Goal: Information Seeking & Learning: Find specific fact

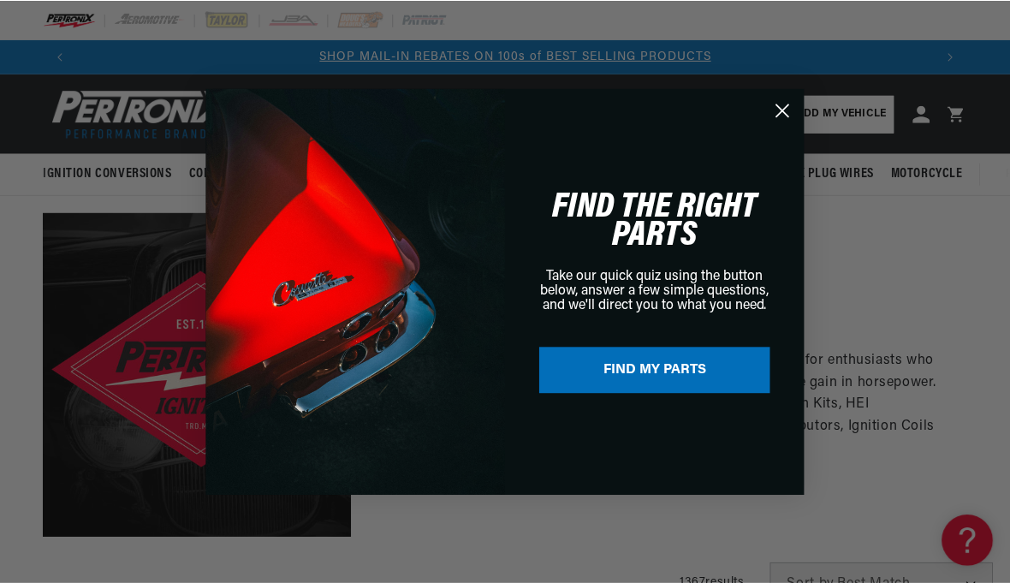
scroll to position [0, 856]
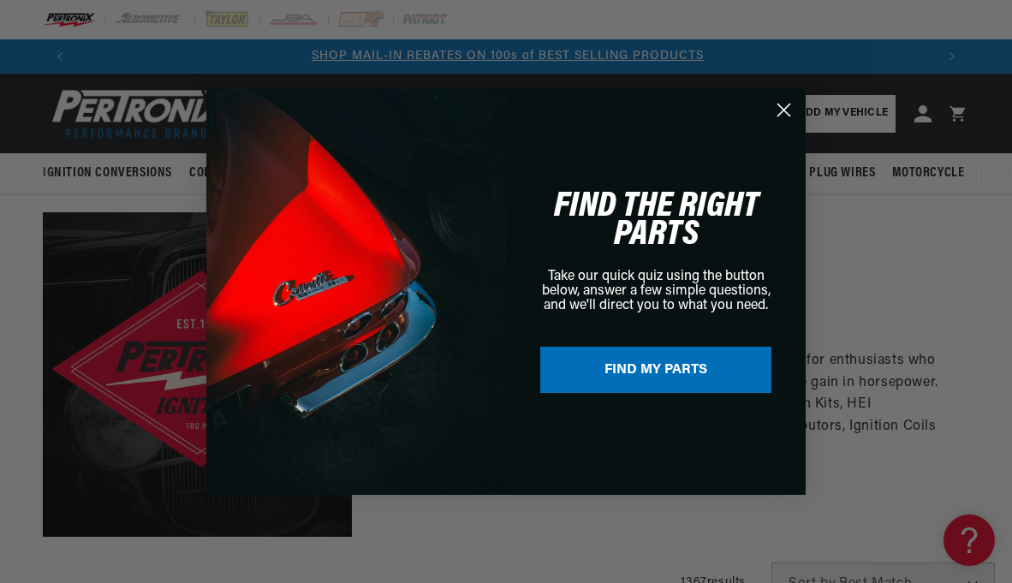
click at [774, 105] on circle "Close dialog" at bounding box center [784, 110] width 28 height 28
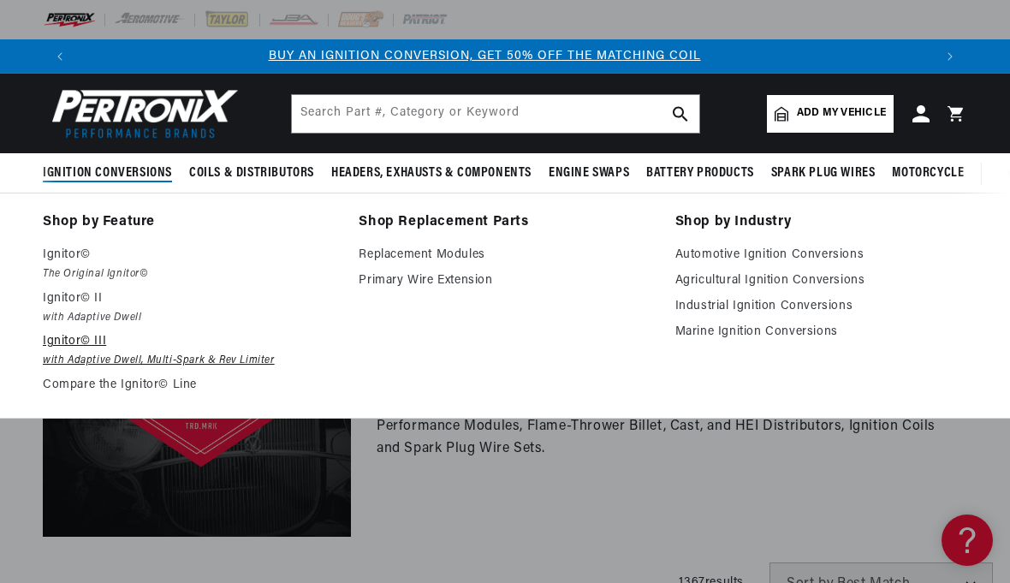
scroll to position [0, 0]
click at [76, 360] on em "with Adaptive Dwell, Multi-Spark & Rev Limiter" at bounding box center [189, 361] width 292 height 18
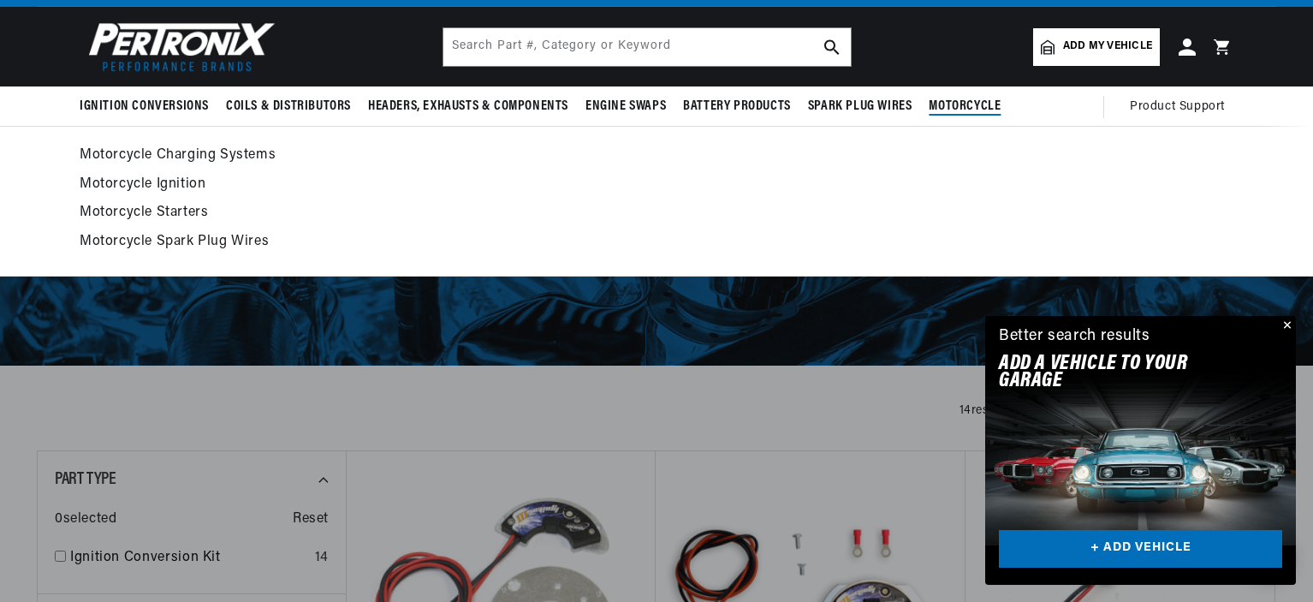
scroll to position [68, 0]
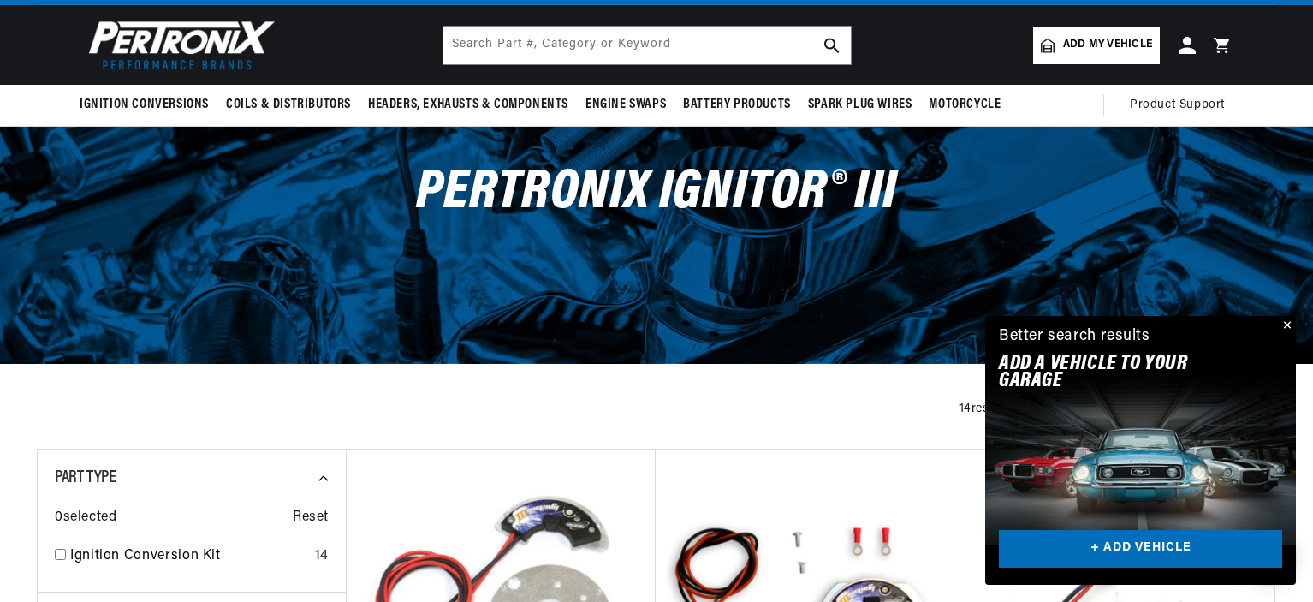
click at [1011, 324] on button "Close" at bounding box center [1286, 326] width 21 height 21
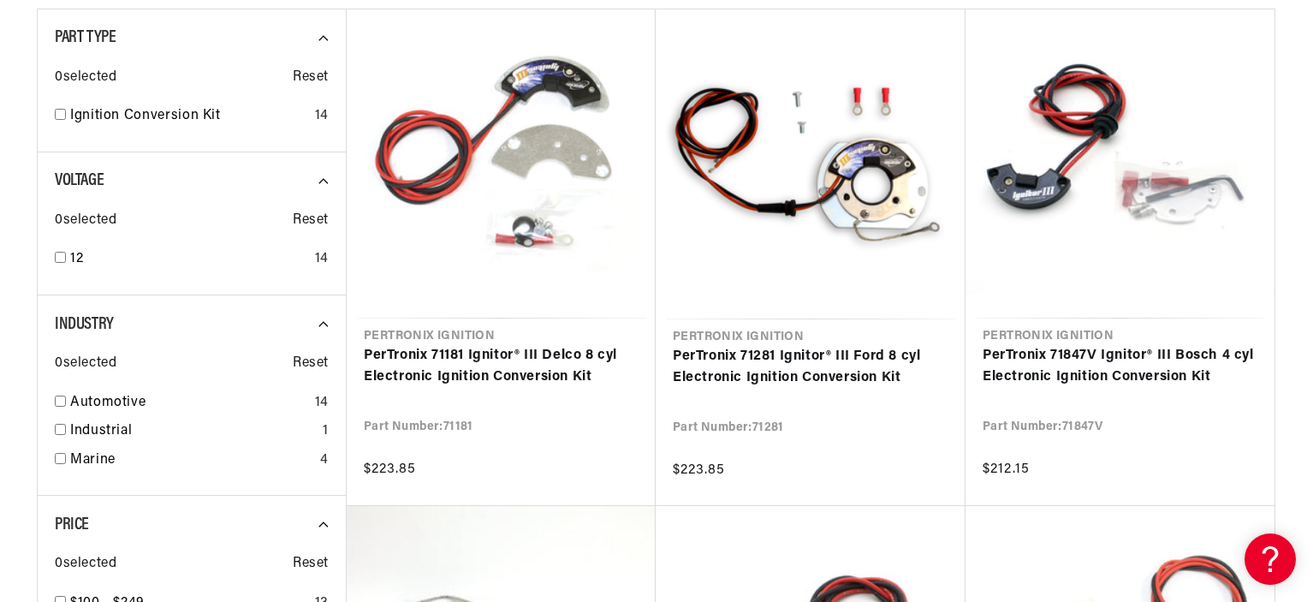
scroll to position [651, 0]
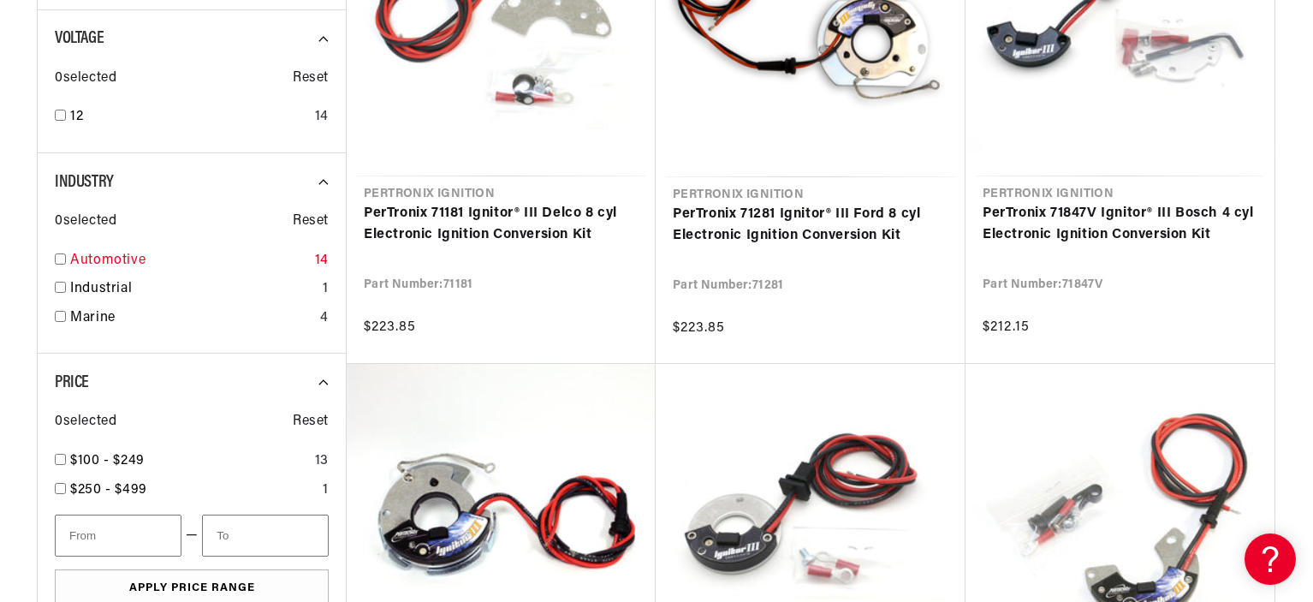
click at [61, 256] on input "checkbox" at bounding box center [60, 258] width 11 height 11
checkbox input "true"
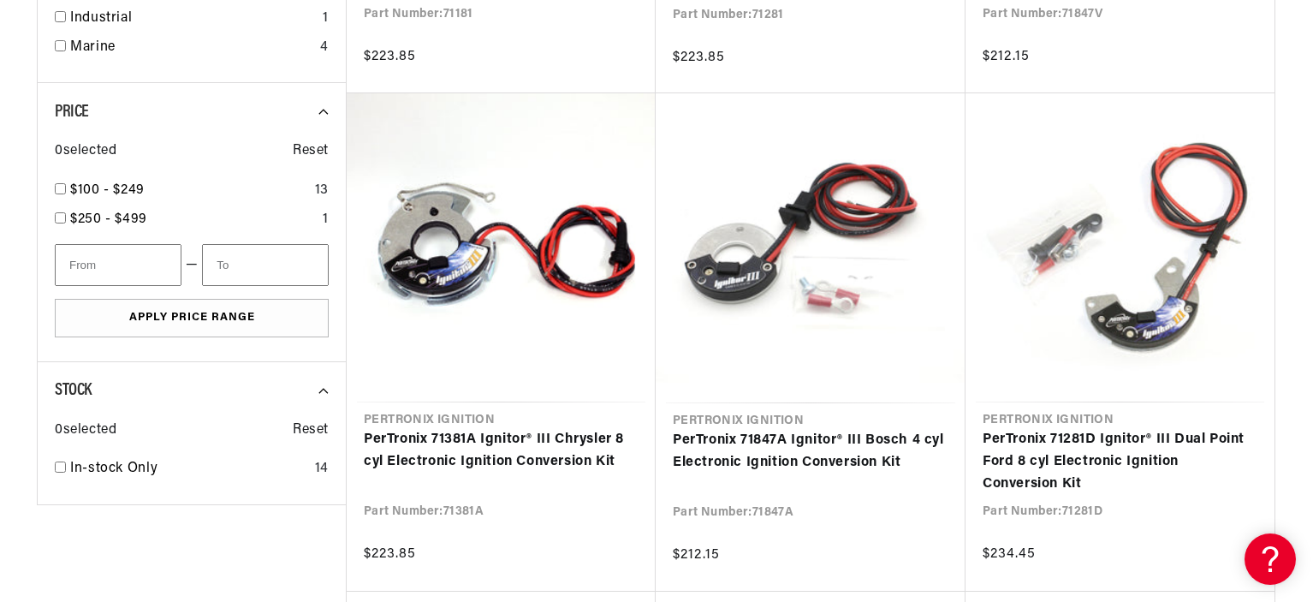
scroll to position [925, 0]
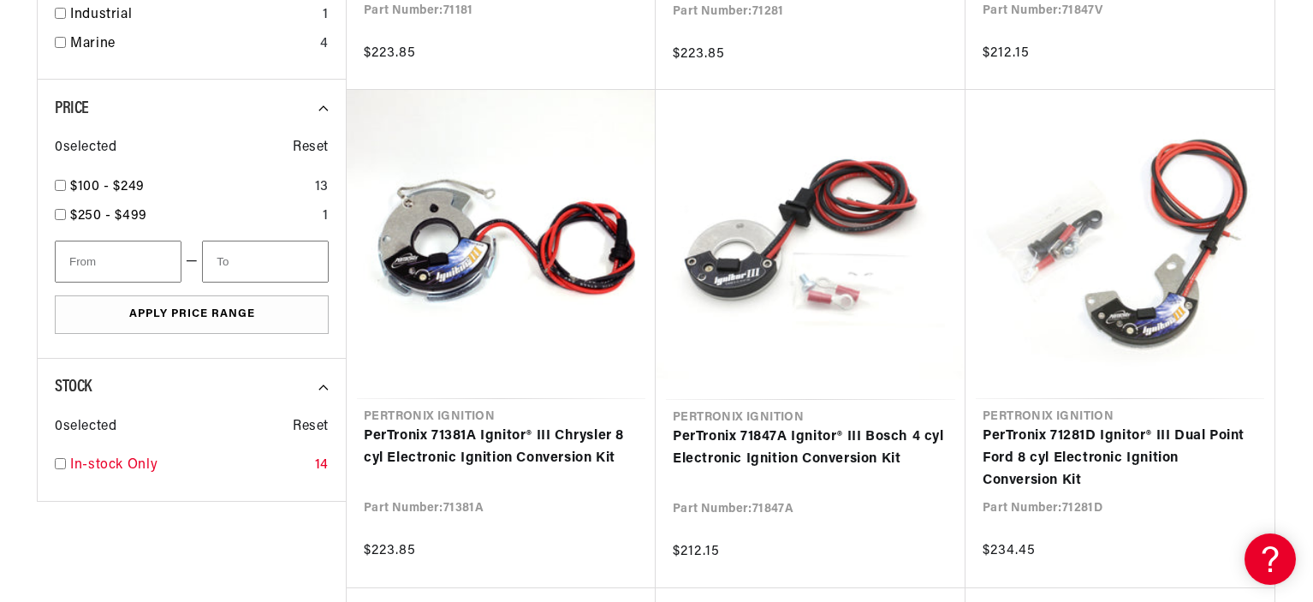
click at [61, 462] on input "checkbox" at bounding box center [60, 463] width 11 height 11
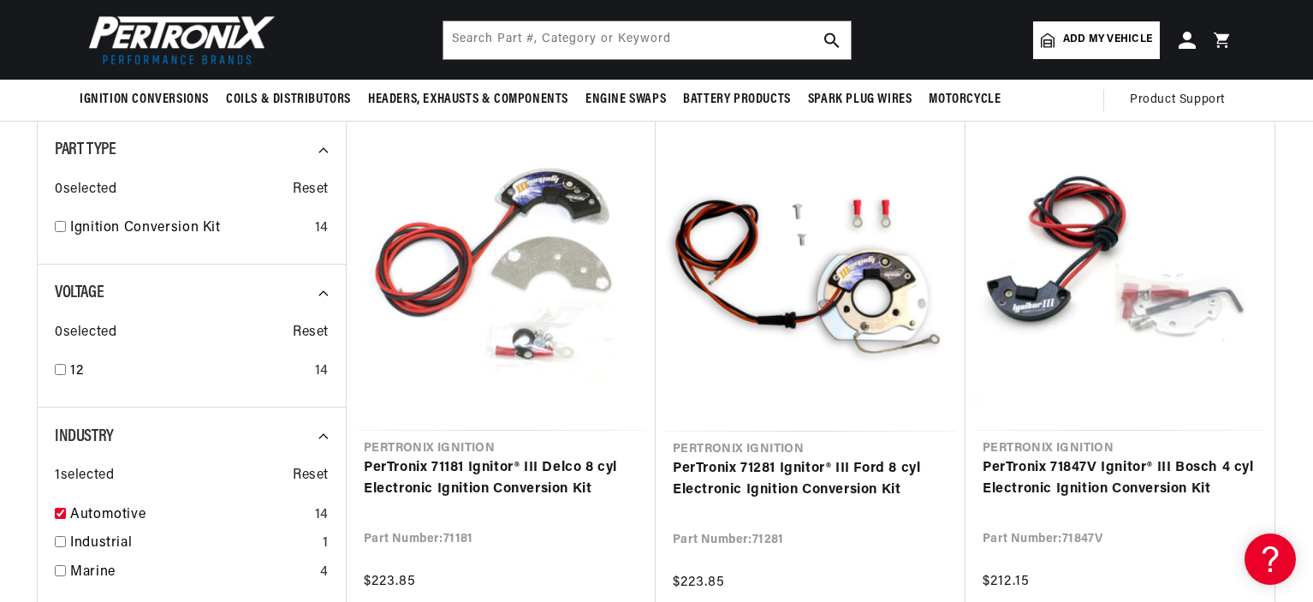
scroll to position [171, 0]
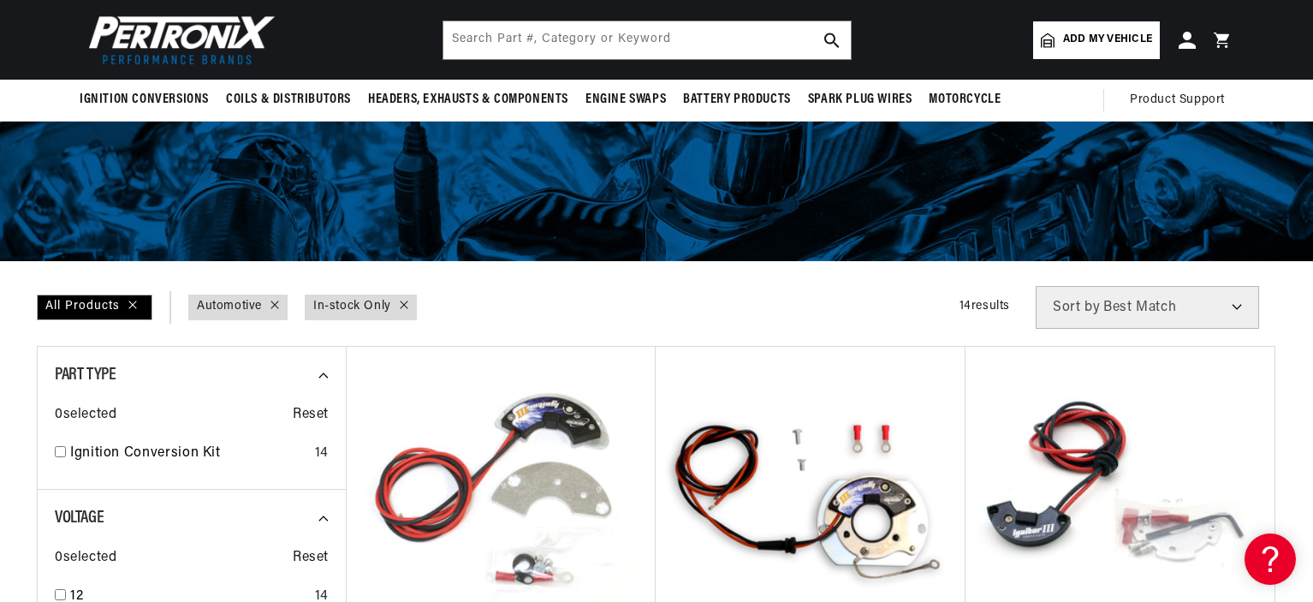
click at [342, 306] on link "Stock : In-stock Only" at bounding box center [352, 306] width 78 height 19
checkbox input "false"
click at [60, 451] on input "checkbox" at bounding box center [60, 451] width 11 height 11
checkbox input "true"
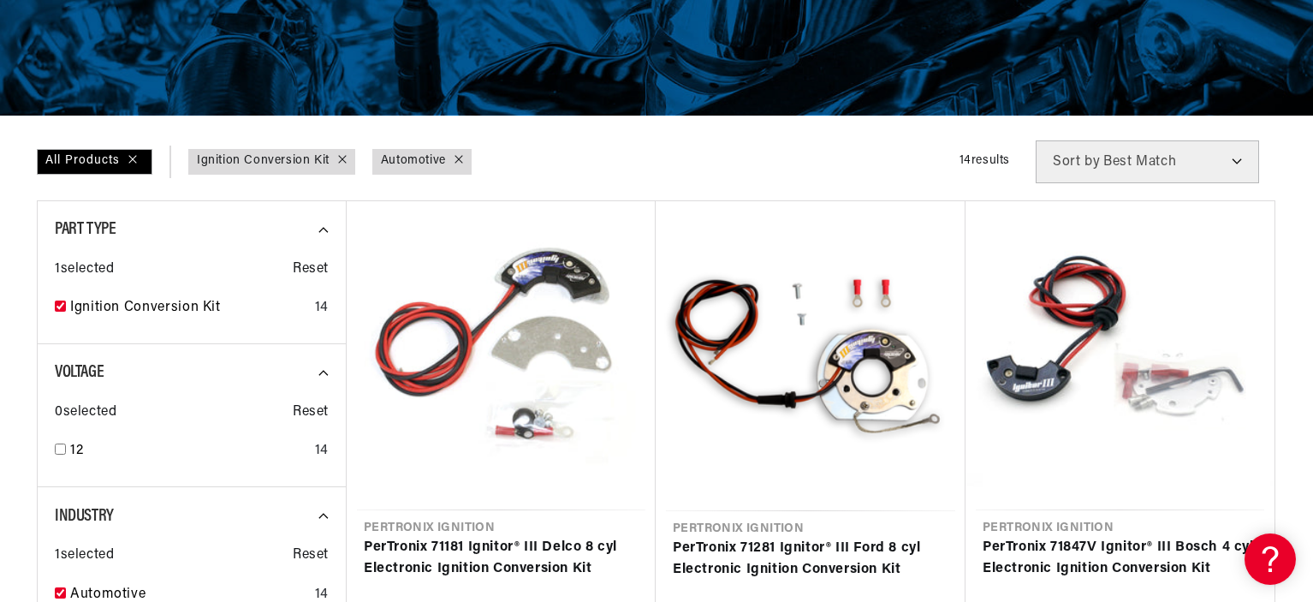
scroll to position [377, 0]
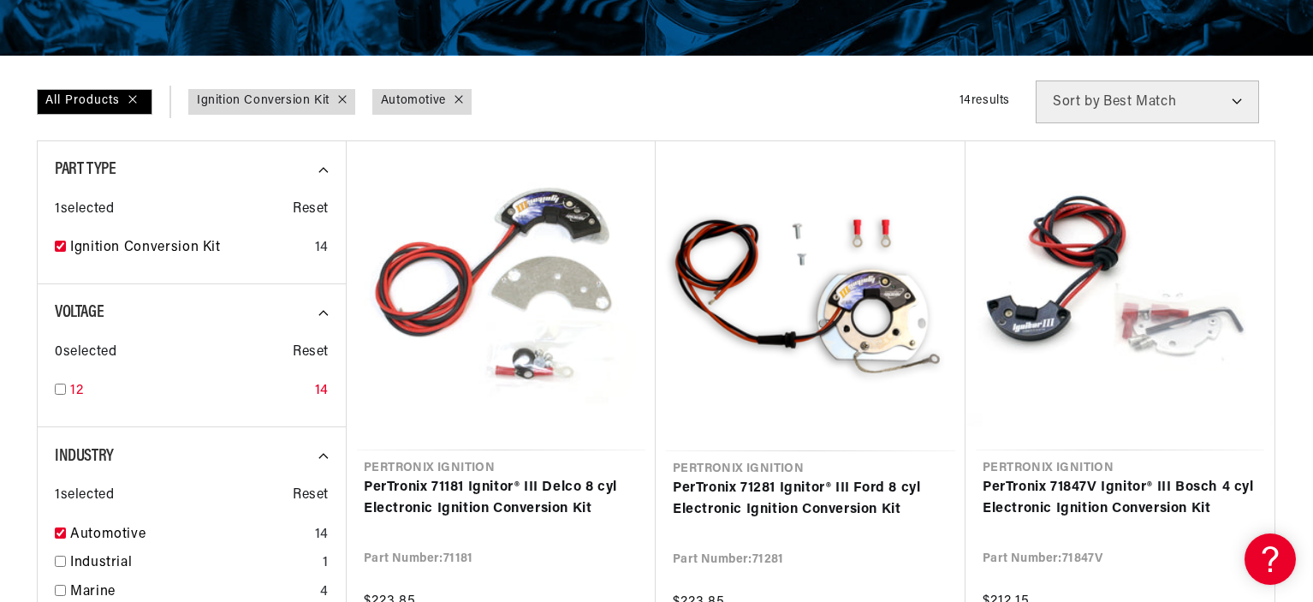
click at [61, 390] on input "checkbox" at bounding box center [60, 389] width 11 height 11
checkbox input "true"
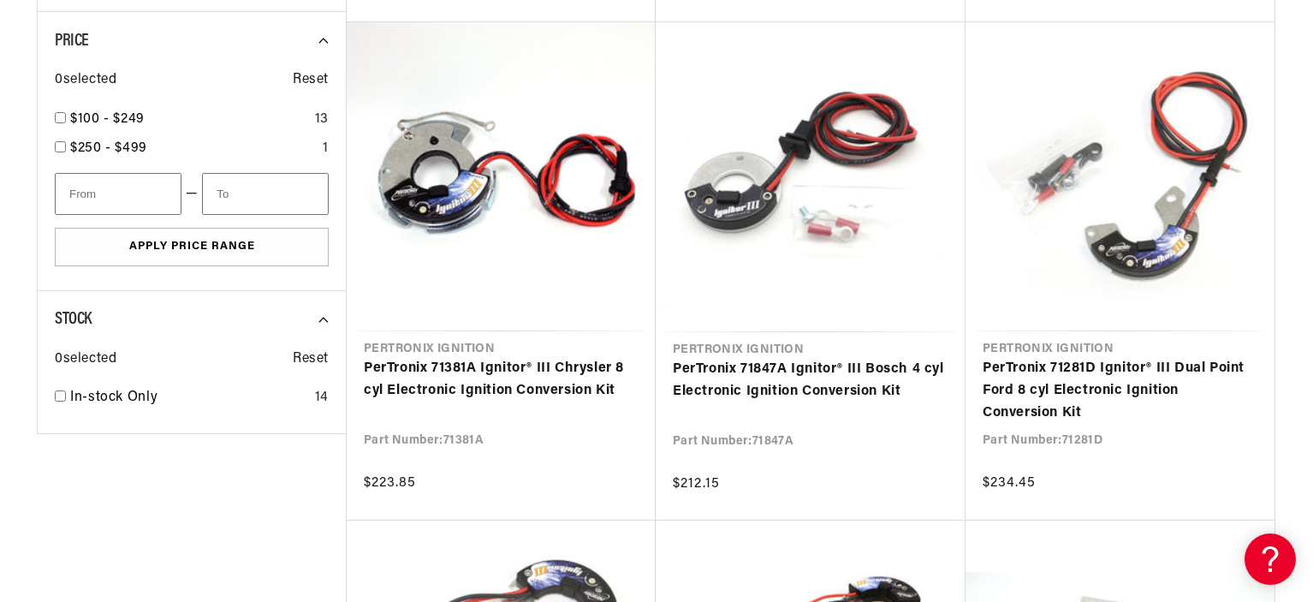
scroll to position [993, 0]
click at [61, 390] on input "checkbox" at bounding box center [60, 395] width 11 height 11
checkbox input "true"
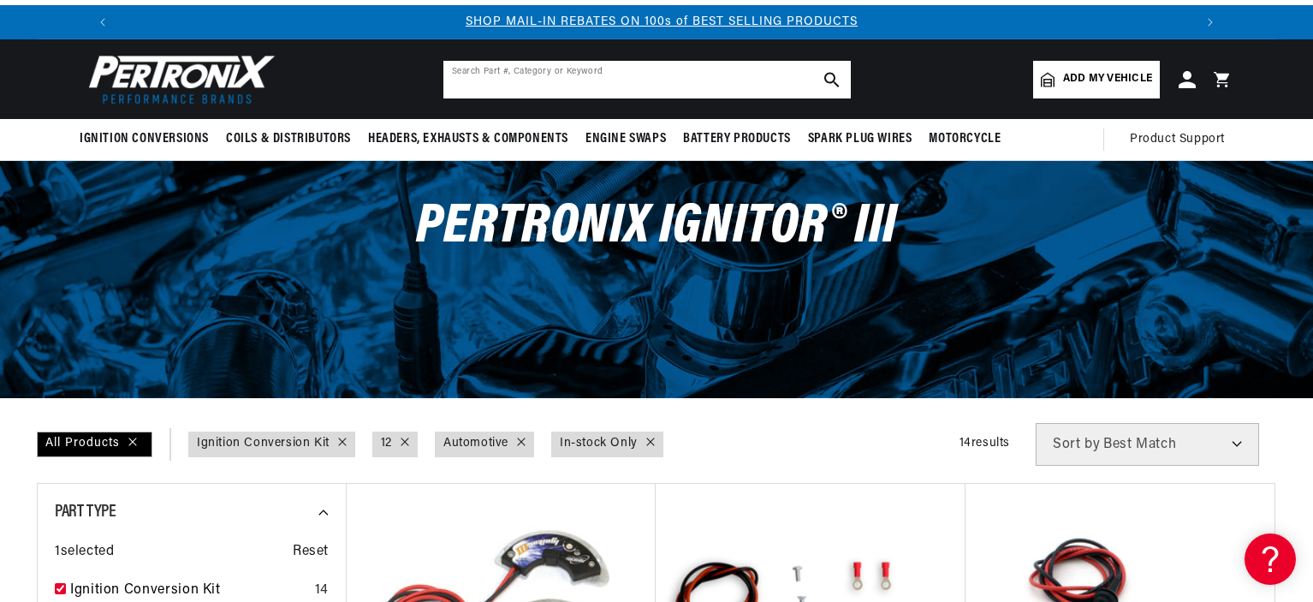
click at [591, 80] on input "text" at bounding box center [646, 80] width 407 height 38
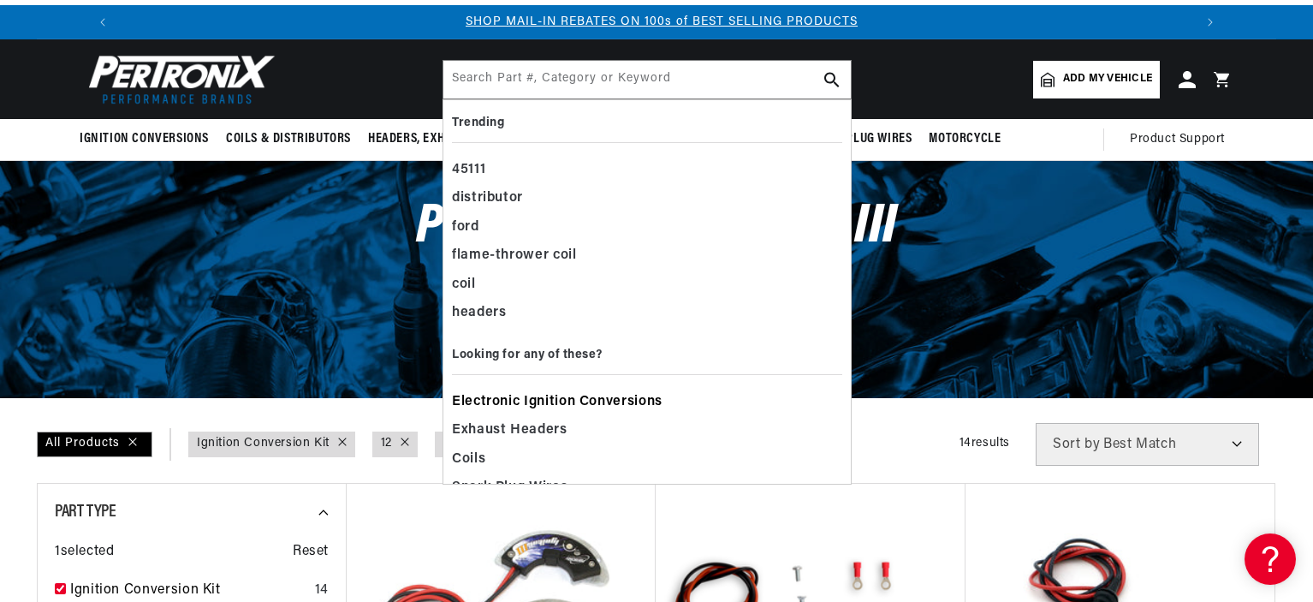
click at [545, 402] on span "Electronic Ignition Conversions" at bounding box center [557, 402] width 211 height 24
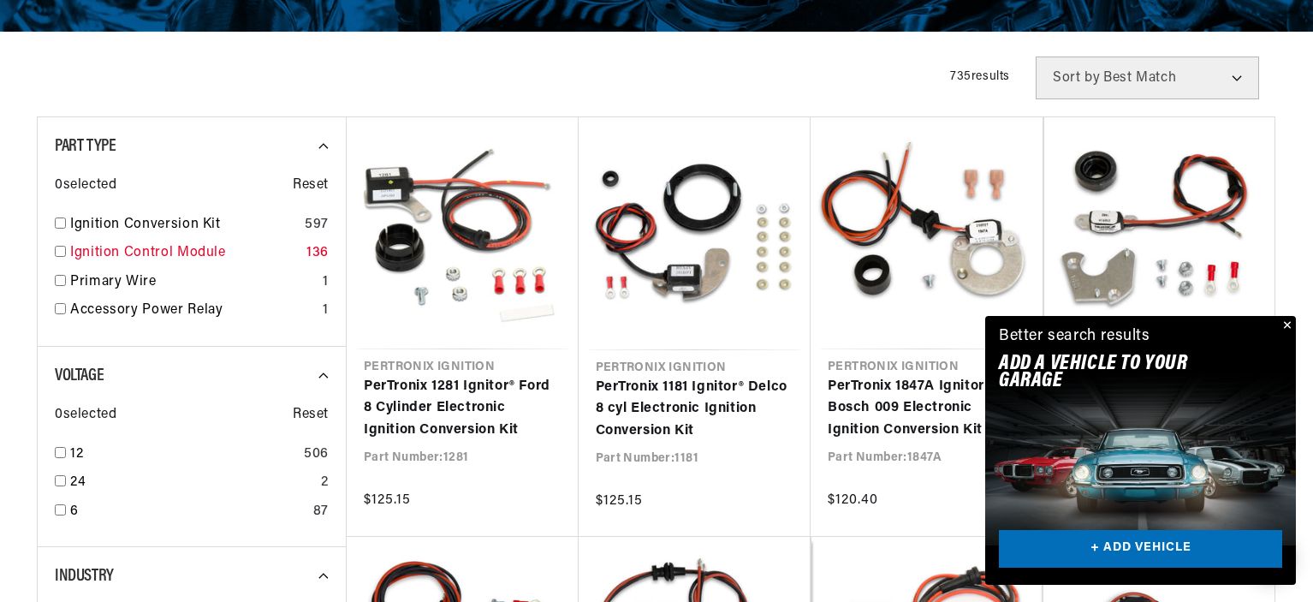
scroll to position [0, 1068]
click at [58, 223] on input "checkbox" at bounding box center [60, 222] width 11 height 11
checkbox input "true"
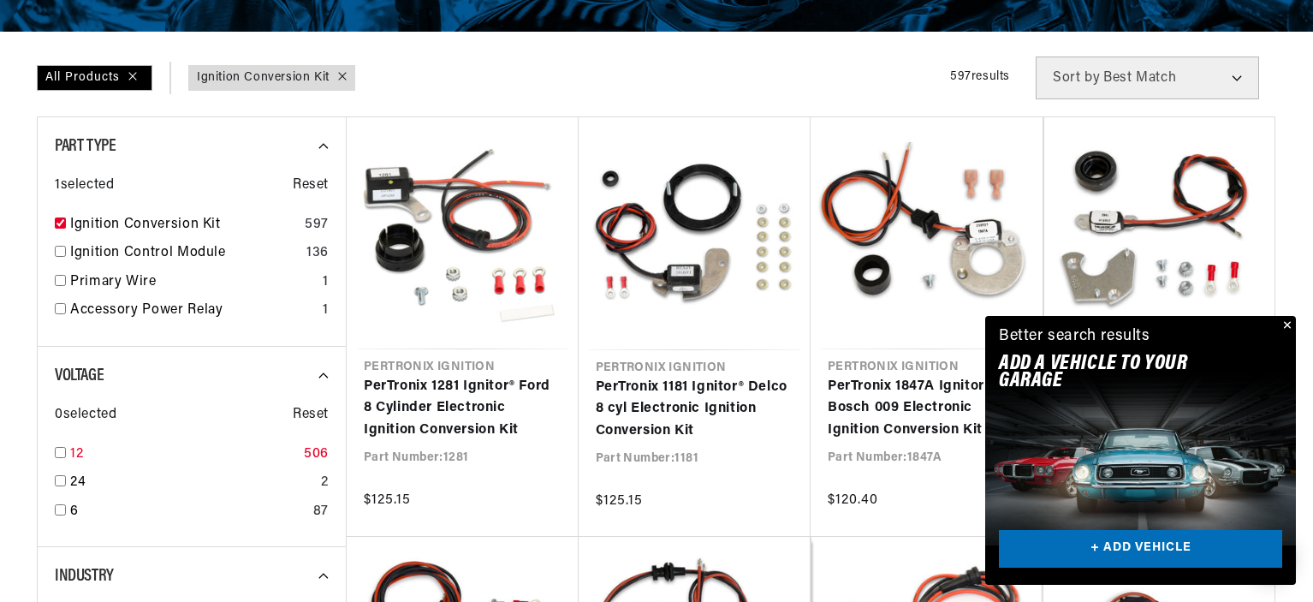
click at [62, 455] on input "checkbox" at bounding box center [60, 452] width 11 height 11
checkbox input "true"
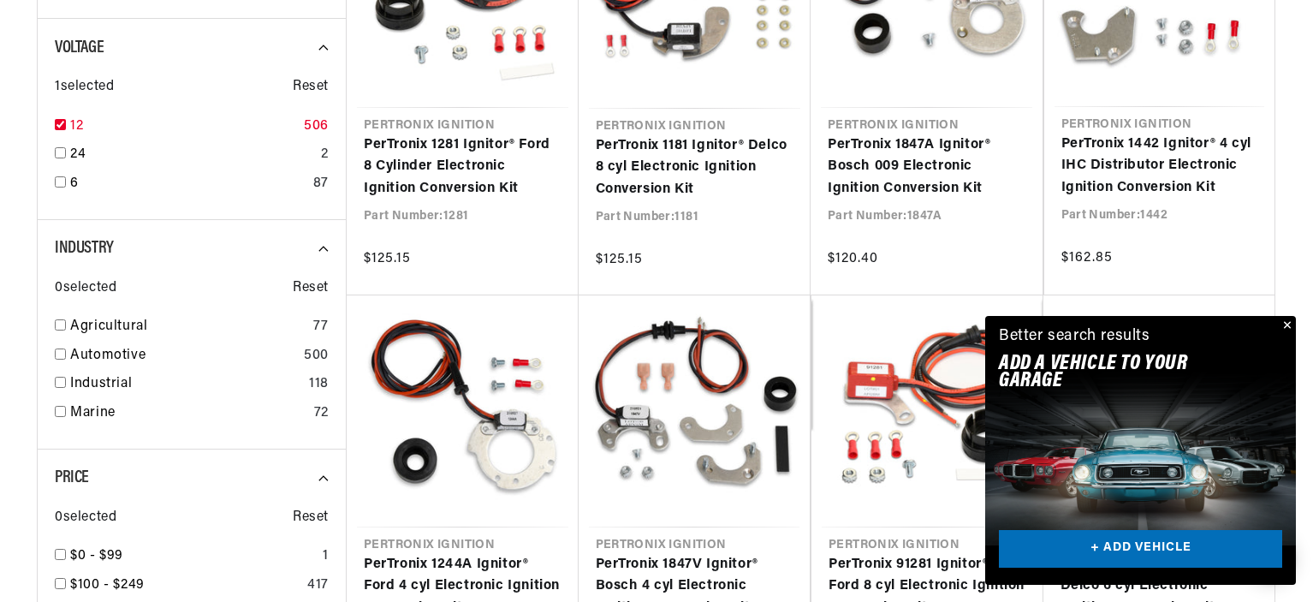
scroll to position [616, 0]
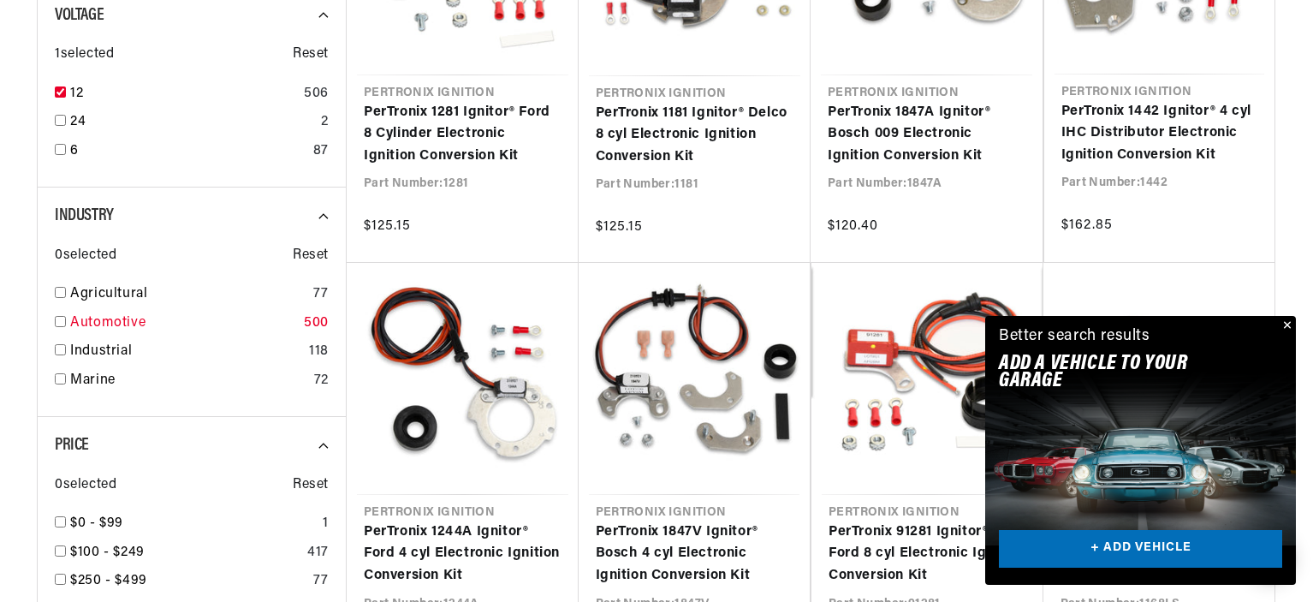
click at [61, 320] on input "checkbox" at bounding box center [60, 321] width 11 height 11
checkbox input "true"
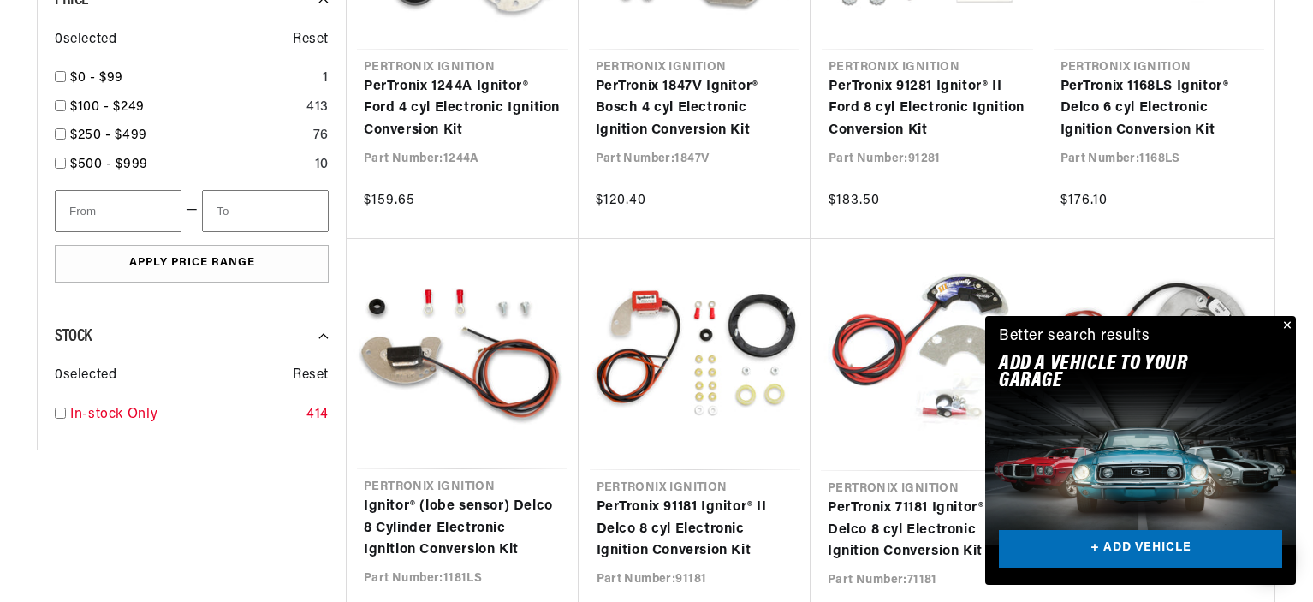
click at [57, 411] on input "checkbox" at bounding box center [60, 412] width 11 height 11
checkbox input "true"
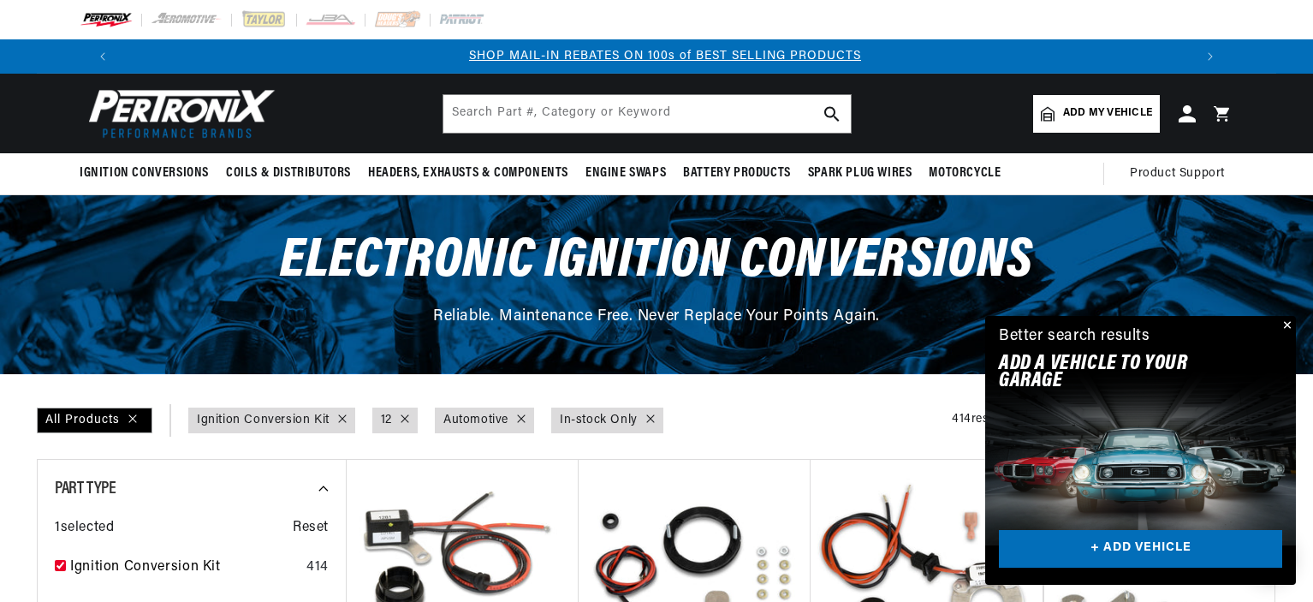
scroll to position [0, 1068]
click at [1286, 324] on button "Close" at bounding box center [1286, 326] width 21 height 21
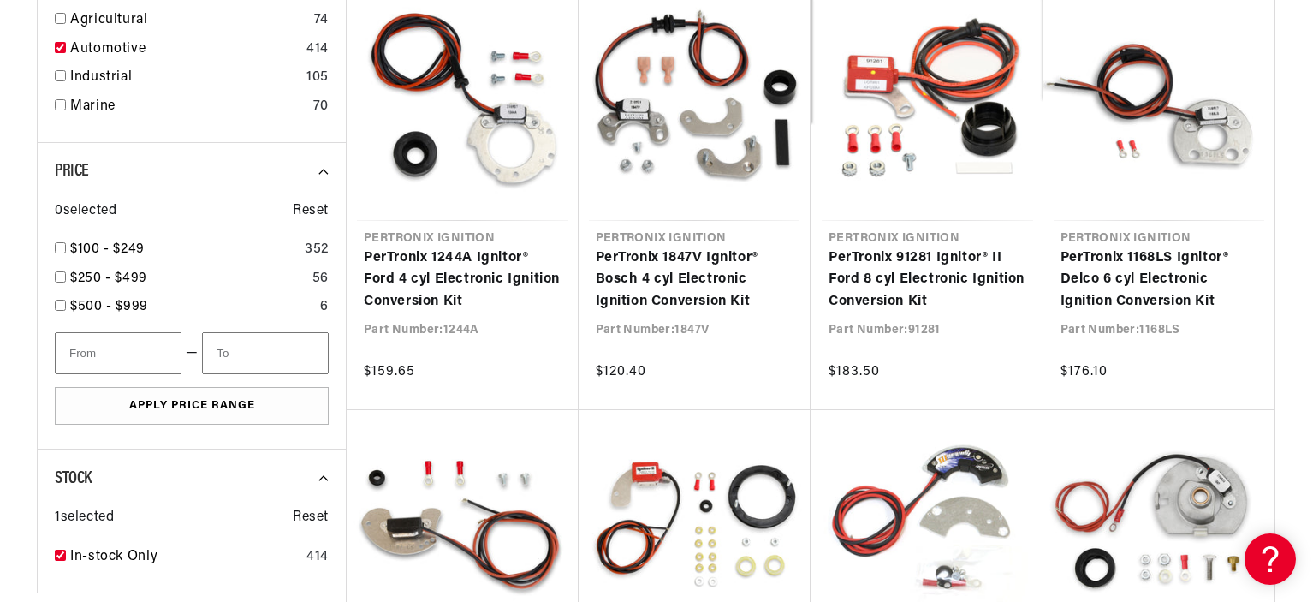
scroll to position [0, 497]
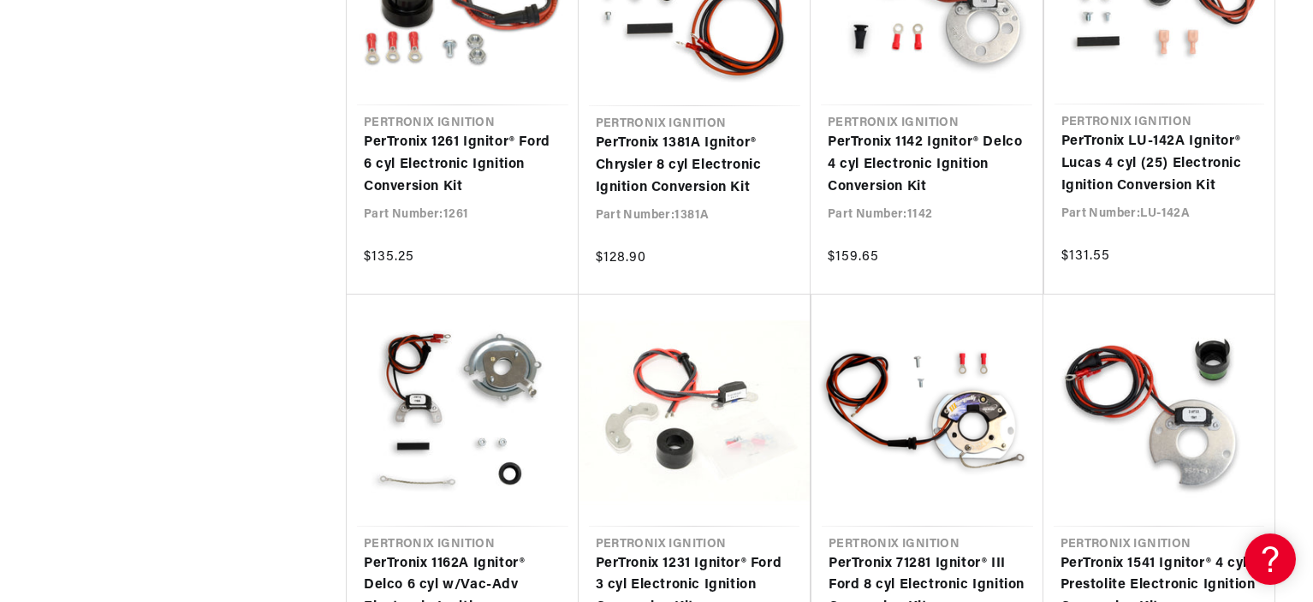
scroll to position [2089, 0]
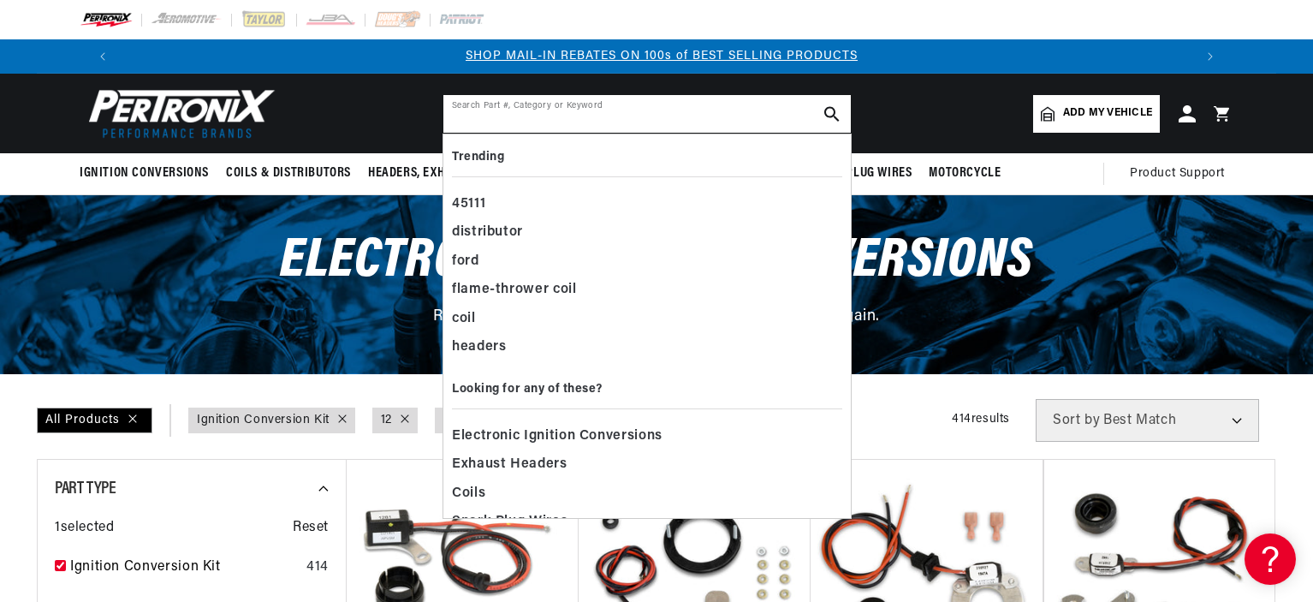
click at [680, 117] on input "text" at bounding box center [646, 114] width 407 height 38
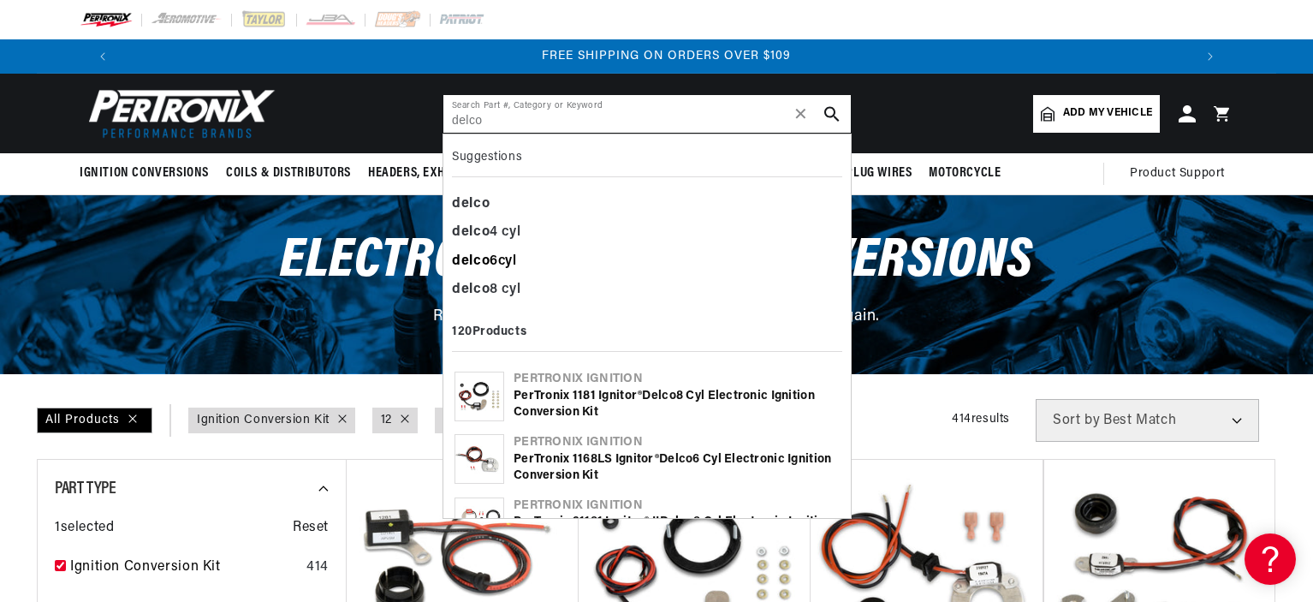
type input "delco"
click at [479, 254] on b "delco" at bounding box center [471, 261] width 38 height 14
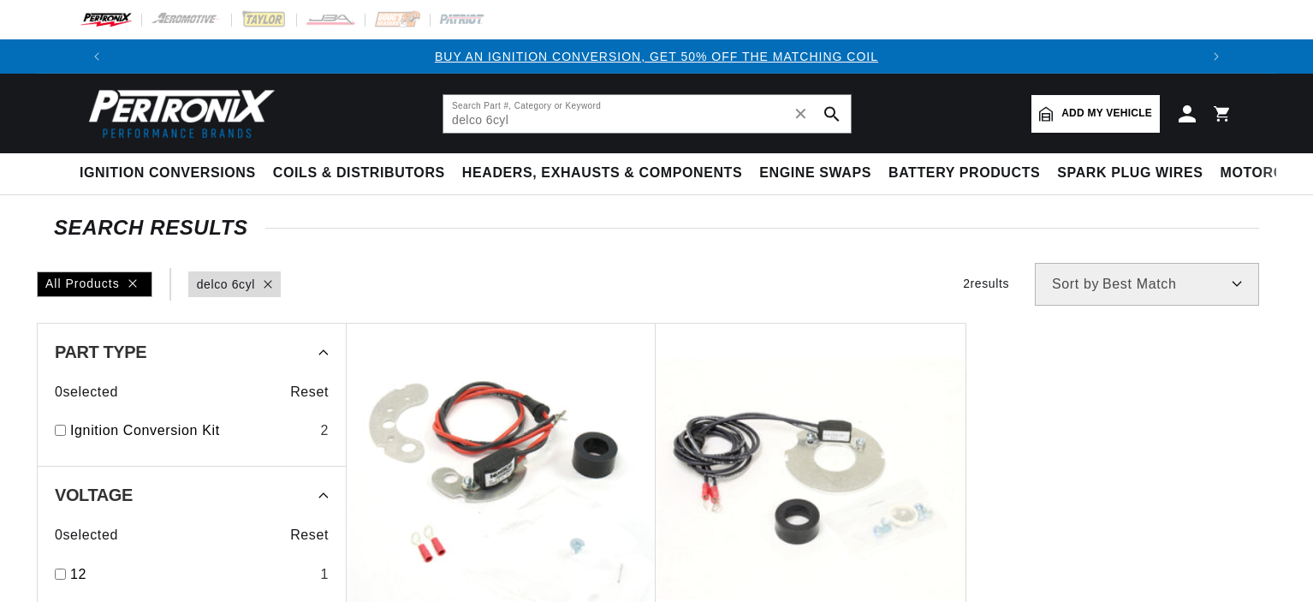
type input "delco 6cyl"
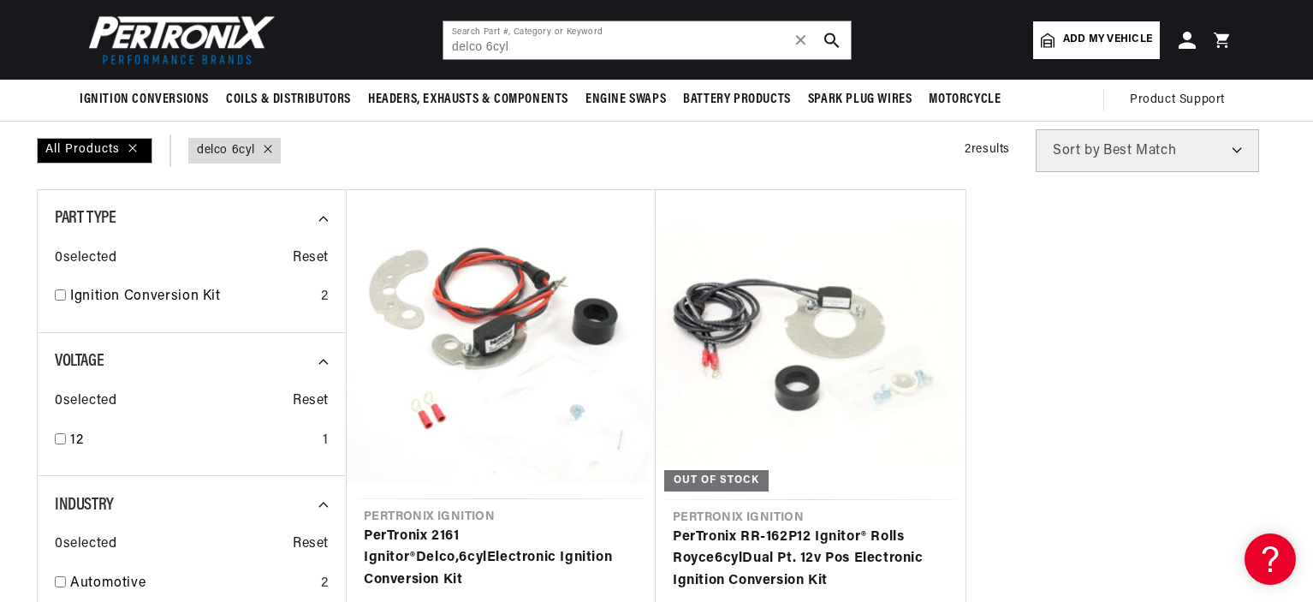
scroll to position [137, 0]
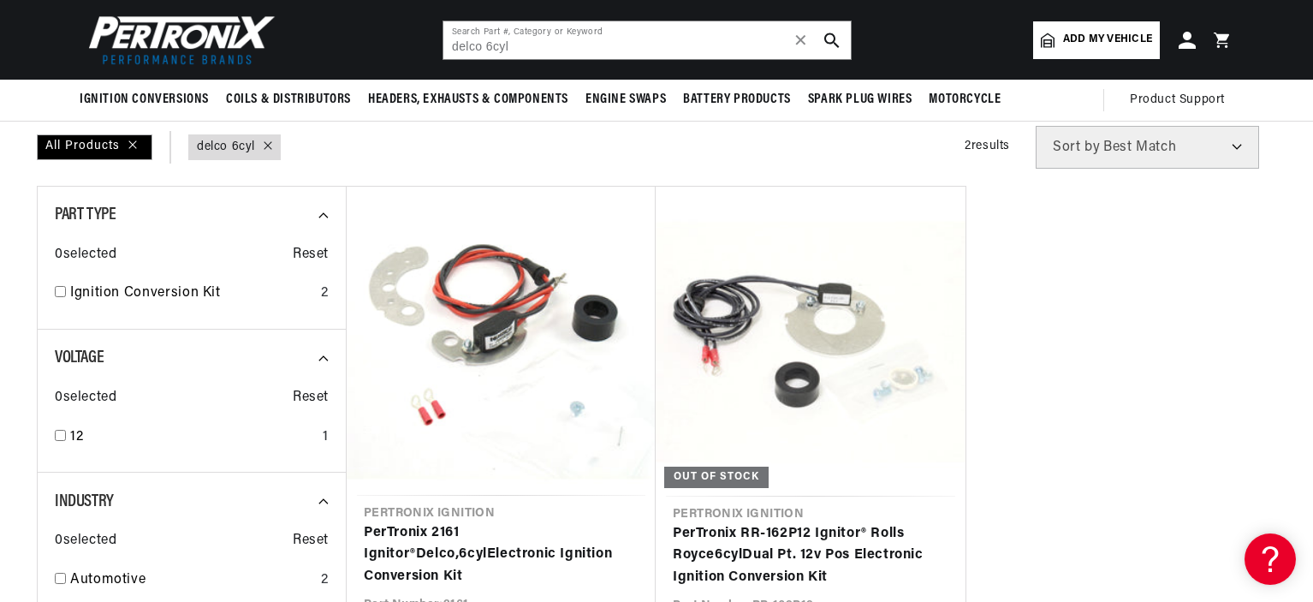
click at [1089, 38] on span "Add my vehicle" at bounding box center [1107, 40] width 89 height 16
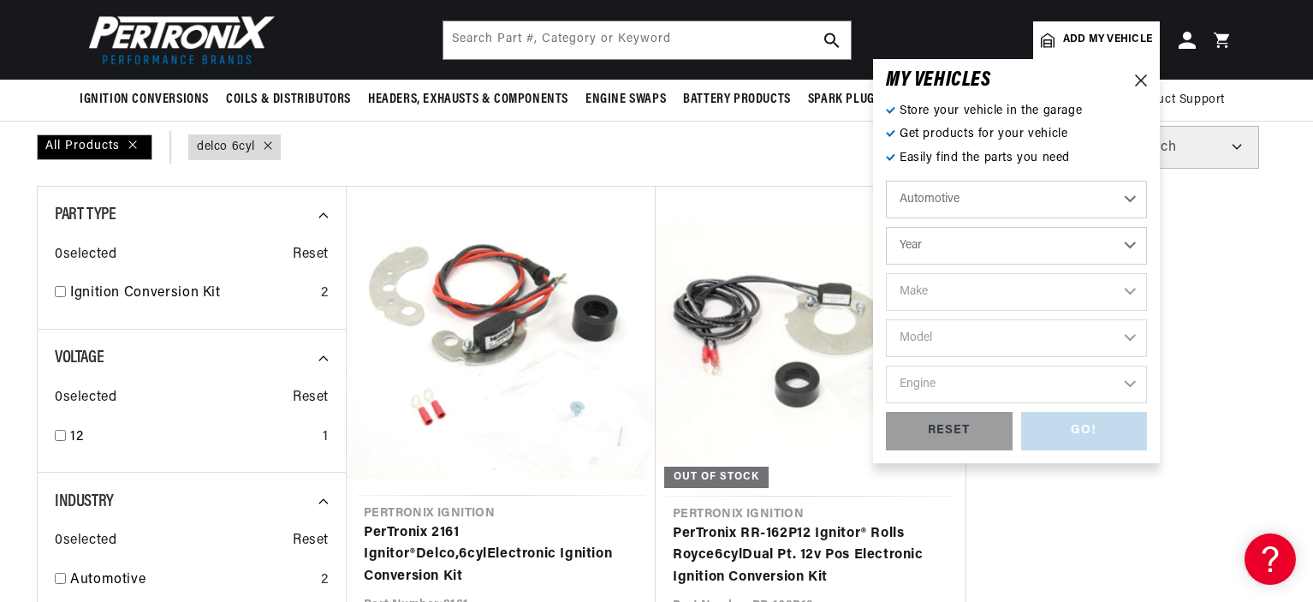
click at [1132, 197] on select "Automotive Agricultural Industrial Marine Motorcycle" at bounding box center [1016, 200] width 261 height 38
click at [886, 181] on select "Automotive Agricultural Industrial Marine Motorcycle" at bounding box center [1016, 200] width 261 height 38
click at [1129, 247] on select "Year 2022 2021 2020 2019 2018 2017 2016 2015 2014 2013 2012 2011 2010 2009 2008…" at bounding box center [1016, 246] width 261 height 38
select select "1953"
click at [886, 227] on select "Year 2022 2021 2020 2019 2018 2017 2016 2015 2014 2013 2012 2011 2010 2009 2008…" at bounding box center [1016, 246] width 261 height 38
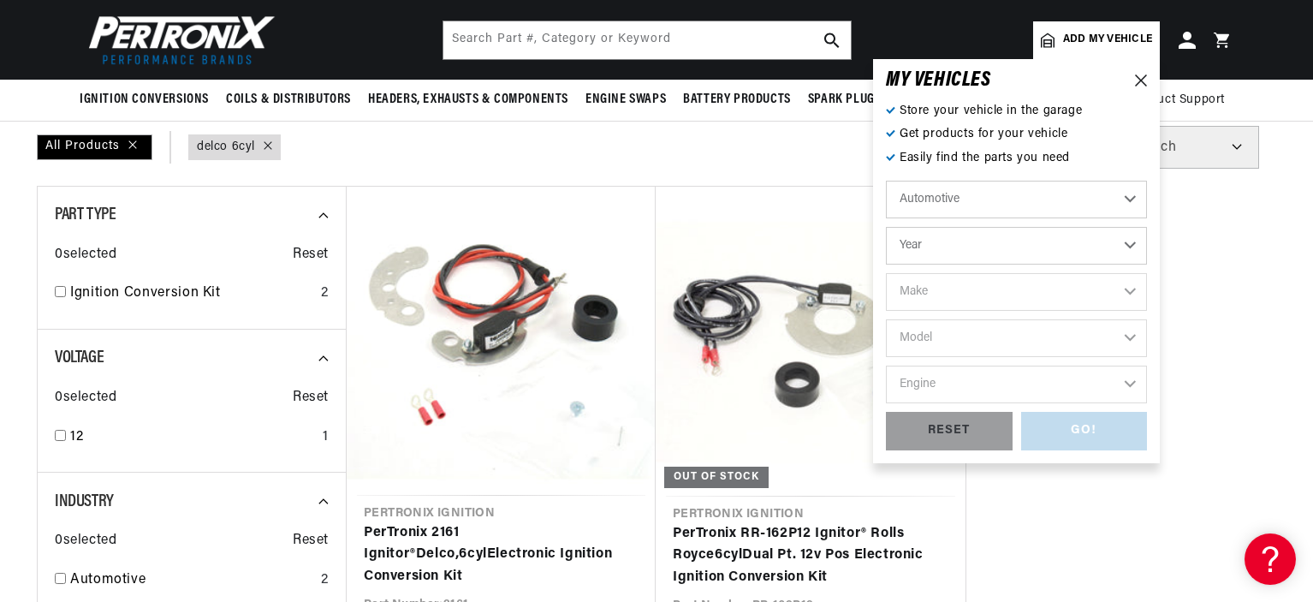
select select "1953"
click at [1121, 301] on select "Make Aston Martin Austin Austin Healey Buick Cadillac Chevrolet Chrysler Dodge …" at bounding box center [1016, 292] width 261 height 38
select select "Chevrolet"
click at [886, 273] on select "Make Aston Martin Austin Austin Healey Buick Cadillac Chevrolet Chrysler Dodge …" at bounding box center [1016, 292] width 261 height 38
select select "Chevrolet"
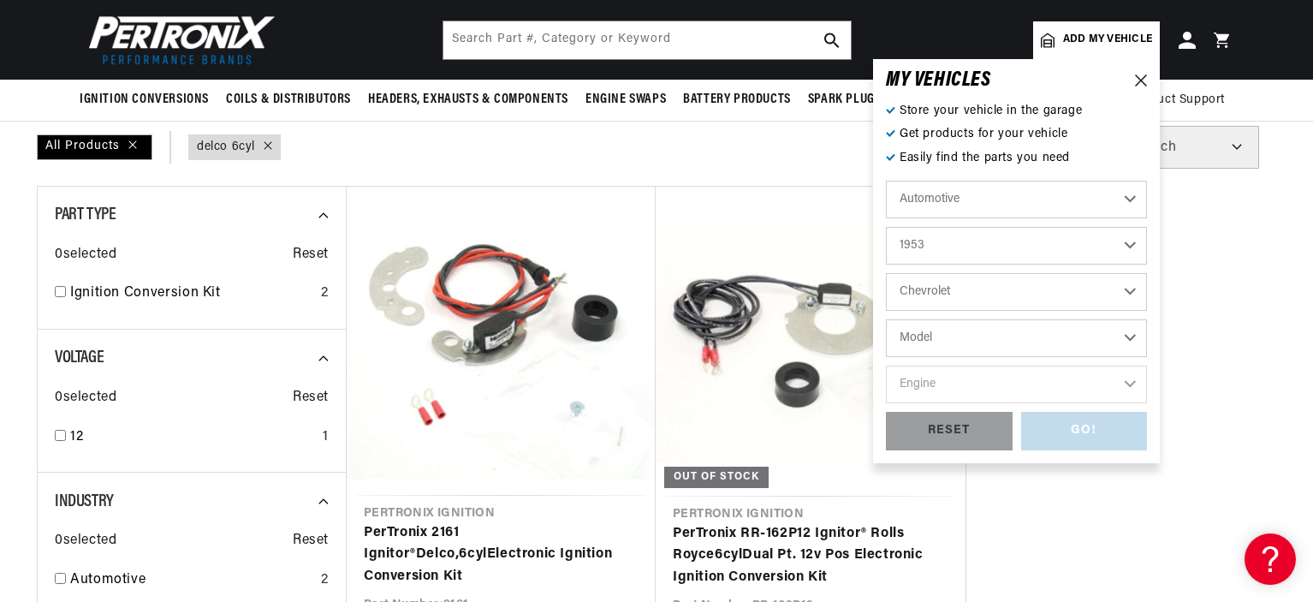
click at [967, 321] on select "Model Bel Air Corvette One-Fifty Series Truck Two-Ten Series" at bounding box center [1016, 338] width 261 height 38
select select "Truck"
click at [886, 319] on select "Model Bel Air Corvette One-Fifty Series Truck Two-Ten Series" at bounding box center [1016, 338] width 261 height 38
select select "Truck"
click at [985, 382] on select "Engine 3.8L 4.3L" at bounding box center [1016, 385] width 261 height 38
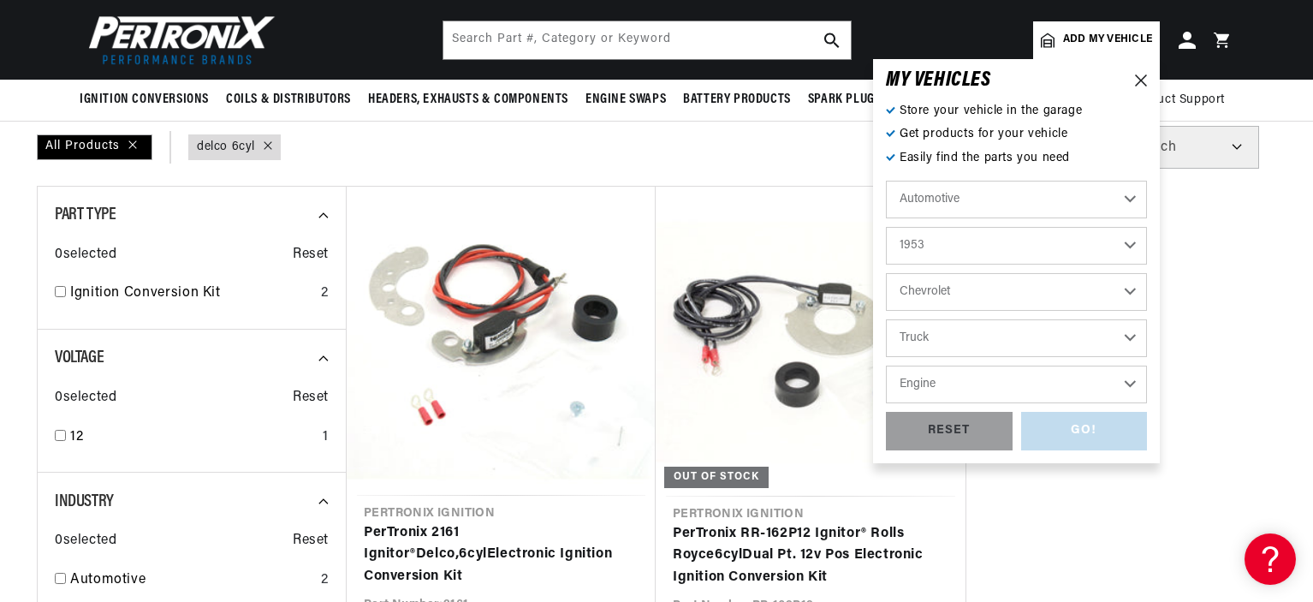
scroll to position [0, 1068]
select select "3.8L"
click at [886, 366] on select "Engine 3.8L 4.3L" at bounding box center [1016, 385] width 261 height 38
select select "3.8L"
click at [1066, 425] on div "GO!" at bounding box center [1084, 431] width 127 height 39
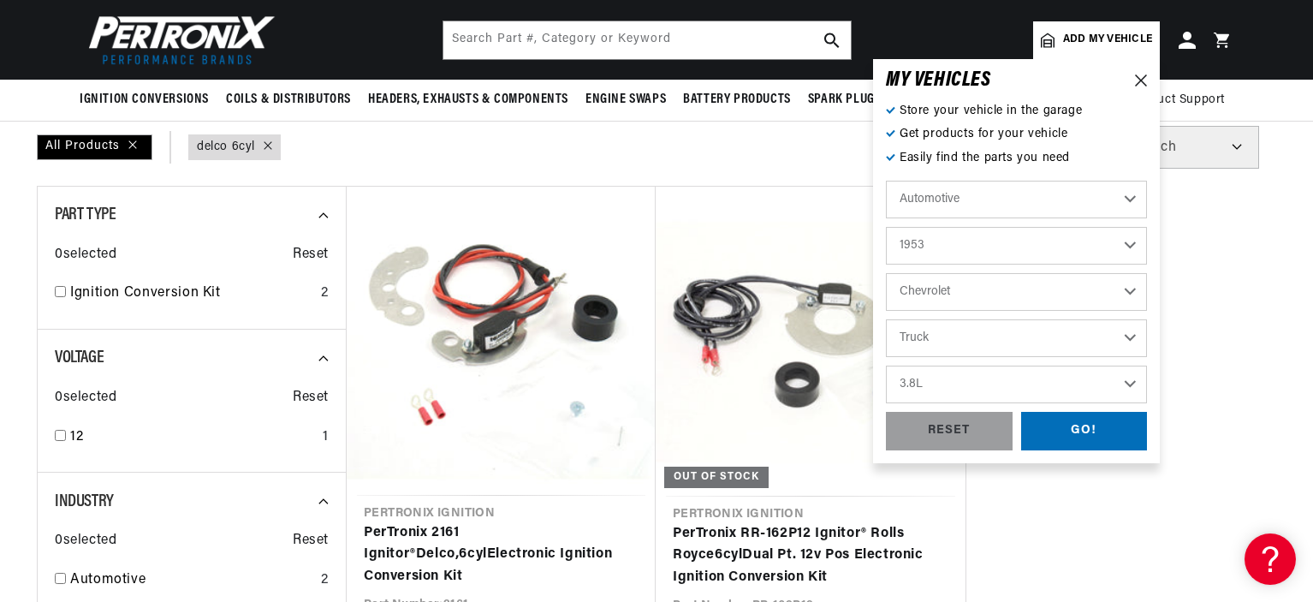
type input "delco 6cyl"
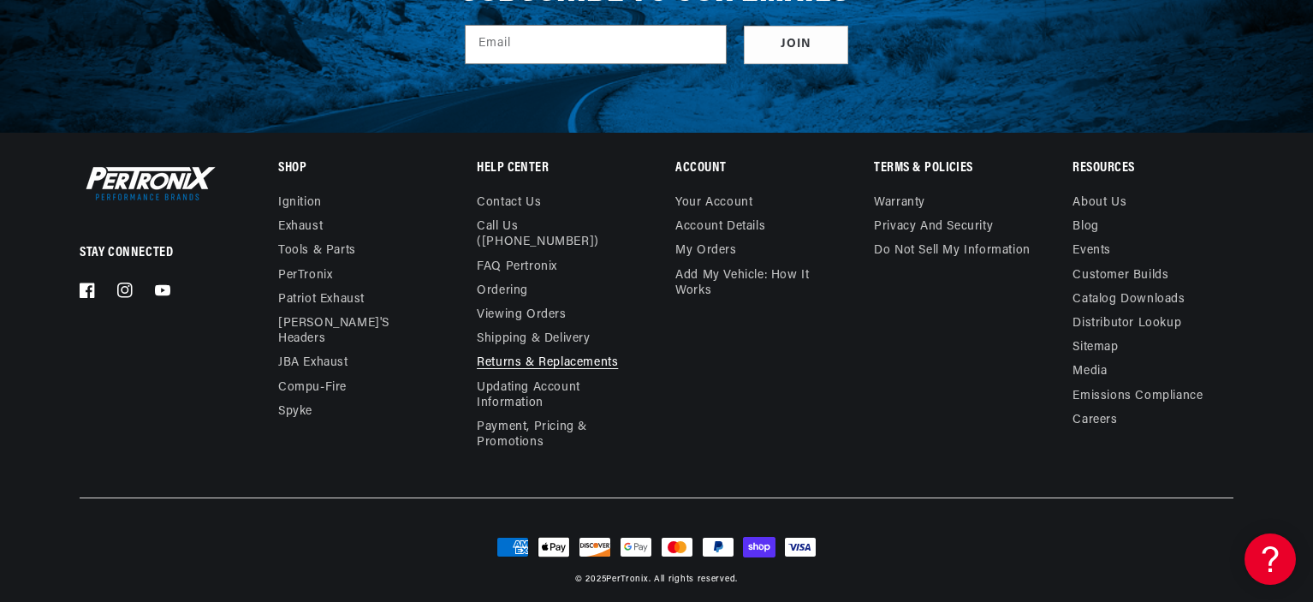
scroll to position [0, 2138]
click at [504, 205] on link "Contact us" at bounding box center [509, 205] width 64 height 20
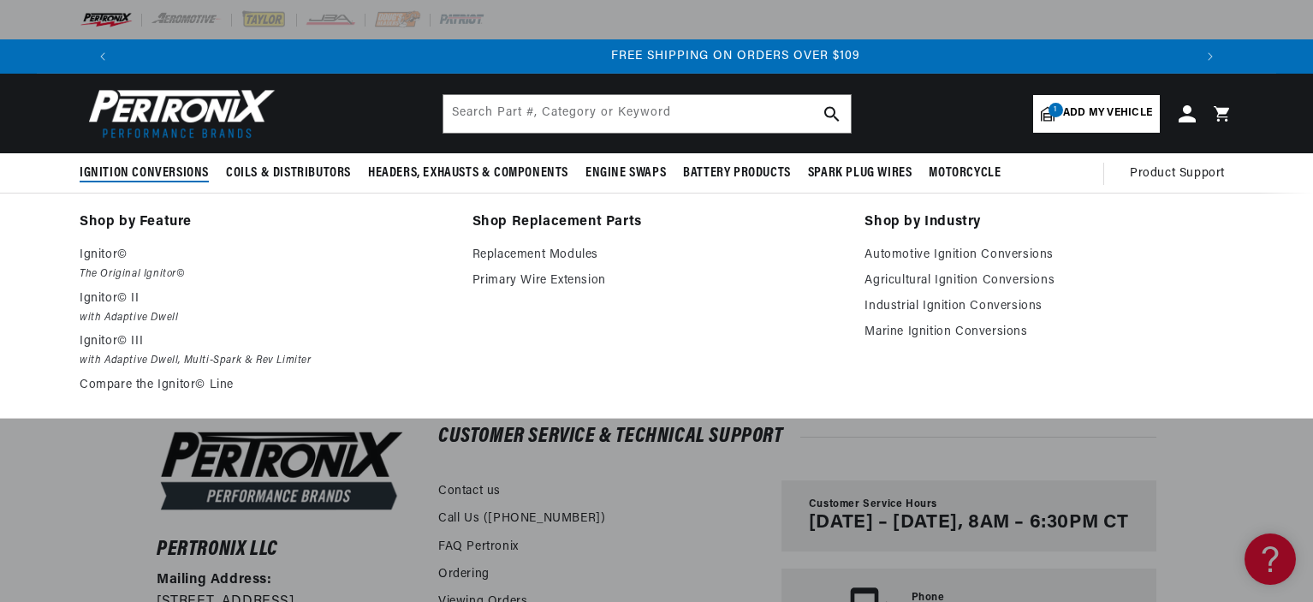
click at [187, 174] on span "Ignition Conversions" at bounding box center [144, 173] width 129 height 18
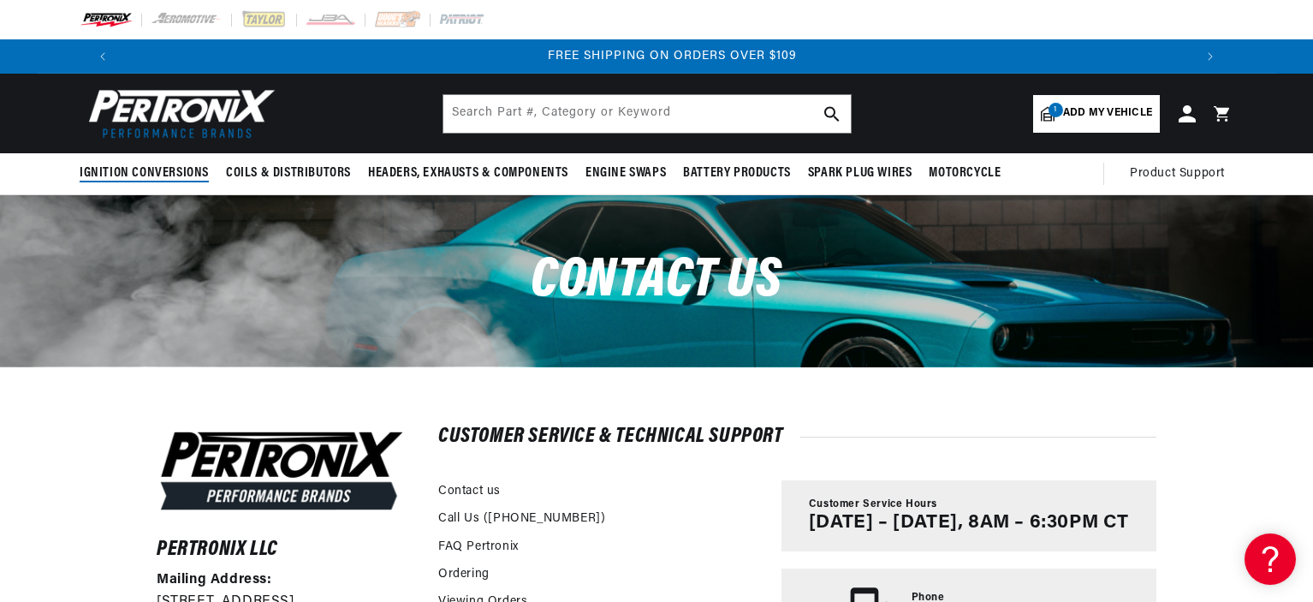
scroll to position [0, 2138]
click at [187, 174] on span "Ignition Conversions" at bounding box center [144, 173] width 129 height 18
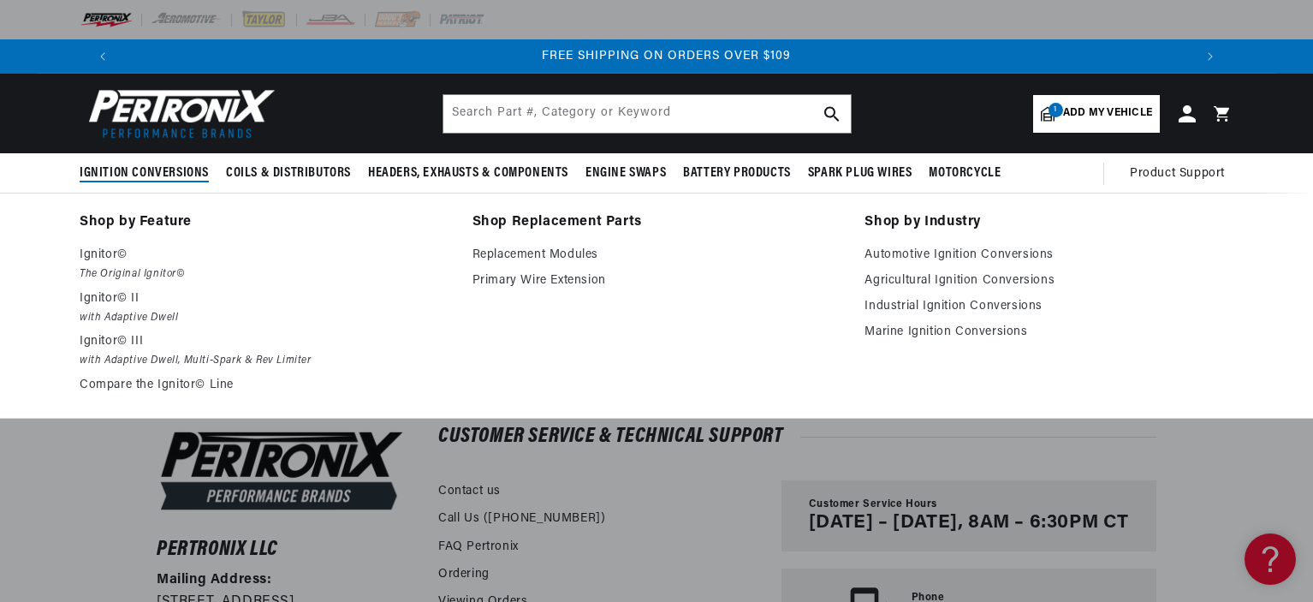
click at [182, 169] on span "Ignition Conversions" at bounding box center [144, 173] width 129 height 18
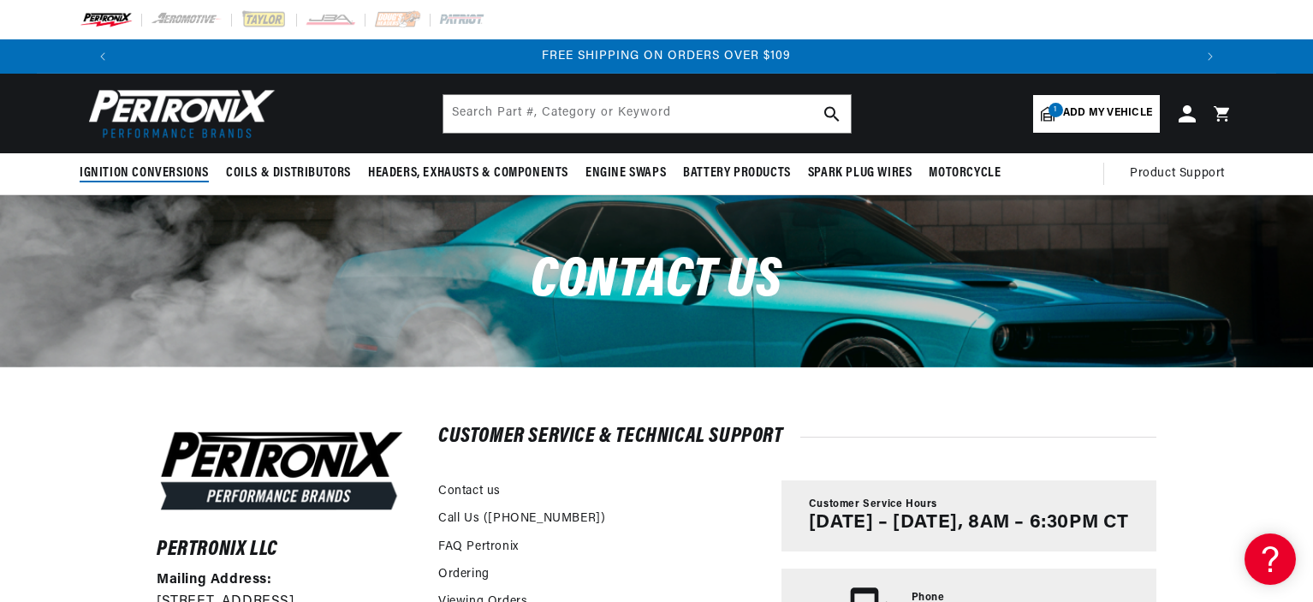
click at [182, 169] on span "Ignition Conversions" at bounding box center [144, 173] width 129 height 18
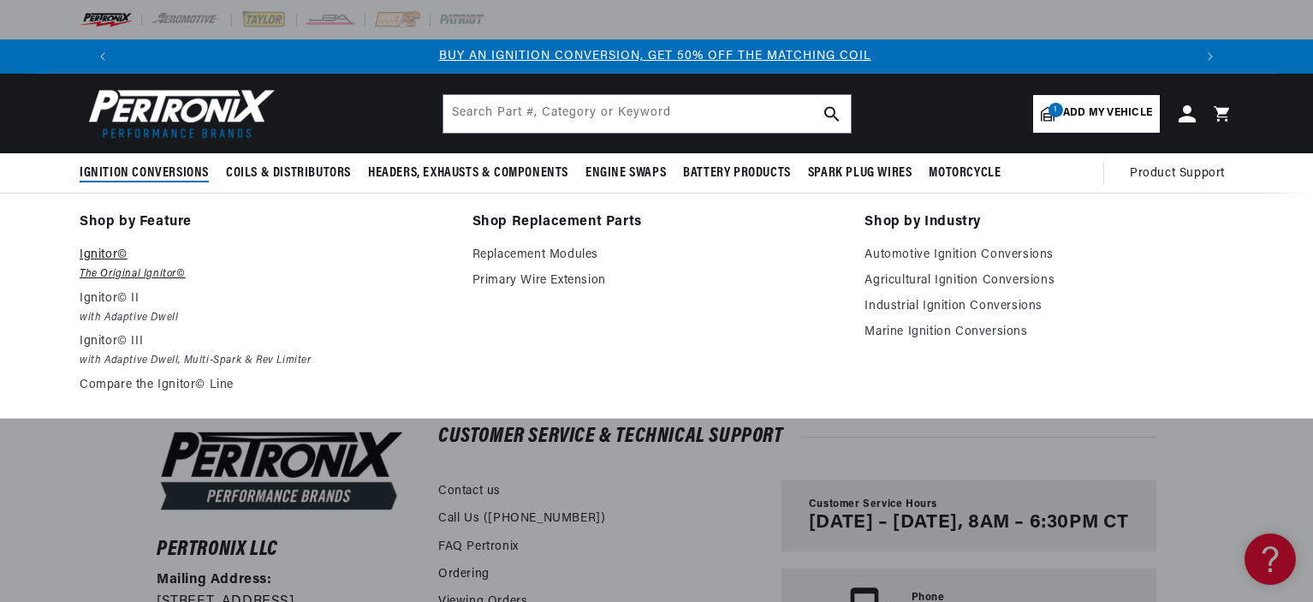
scroll to position [0, 0]
click at [106, 254] on p "Ignitor©" at bounding box center [264, 255] width 369 height 21
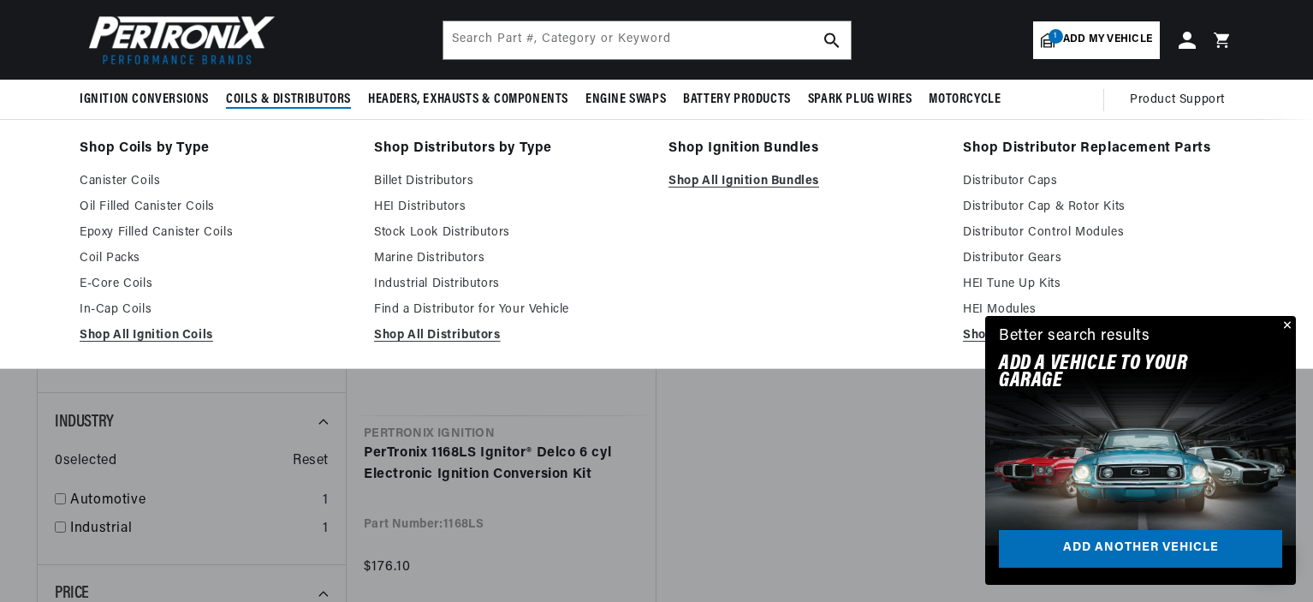
click at [324, 100] on span "Coils & Distributors" at bounding box center [288, 100] width 125 height 18
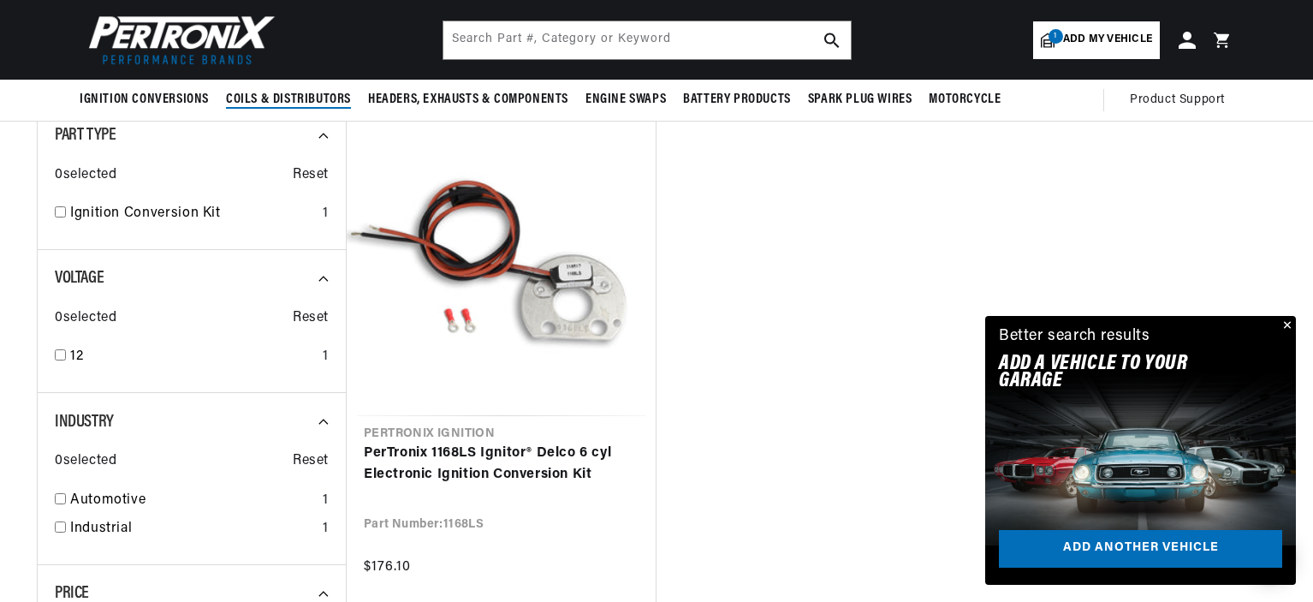
click at [324, 100] on span "Coils & Distributors" at bounding box center [288, 100] width 125 height 18
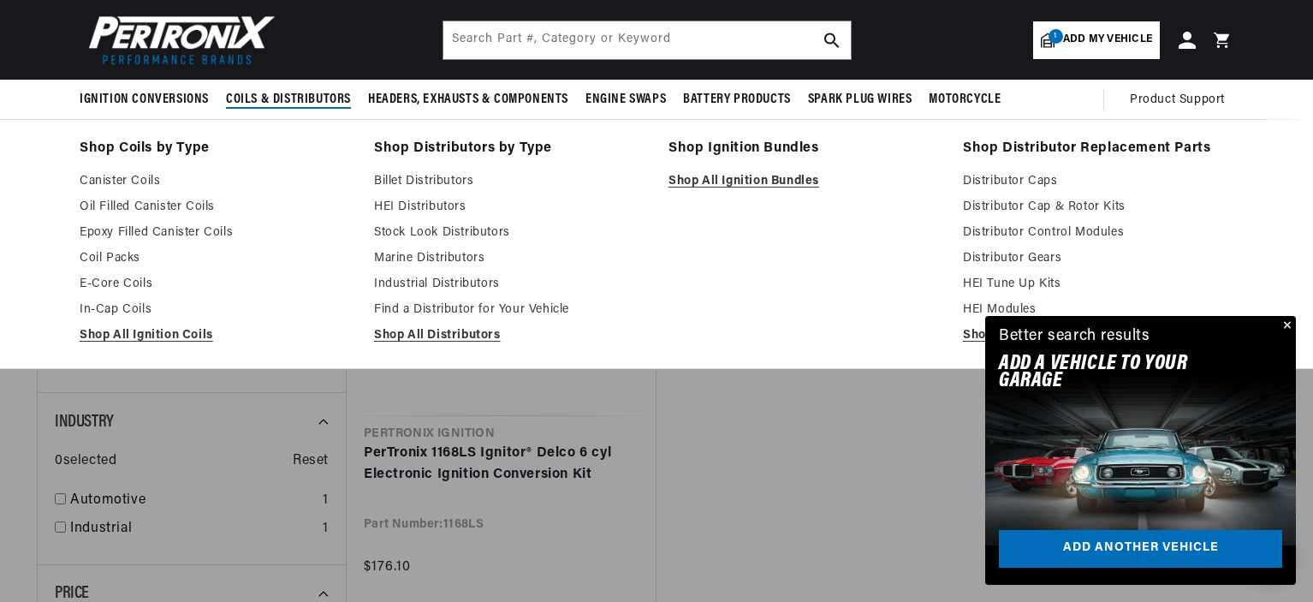
click at [324, 100] on span "Coils & Distributors" at bounding box center [288, 100] width 125 height 18
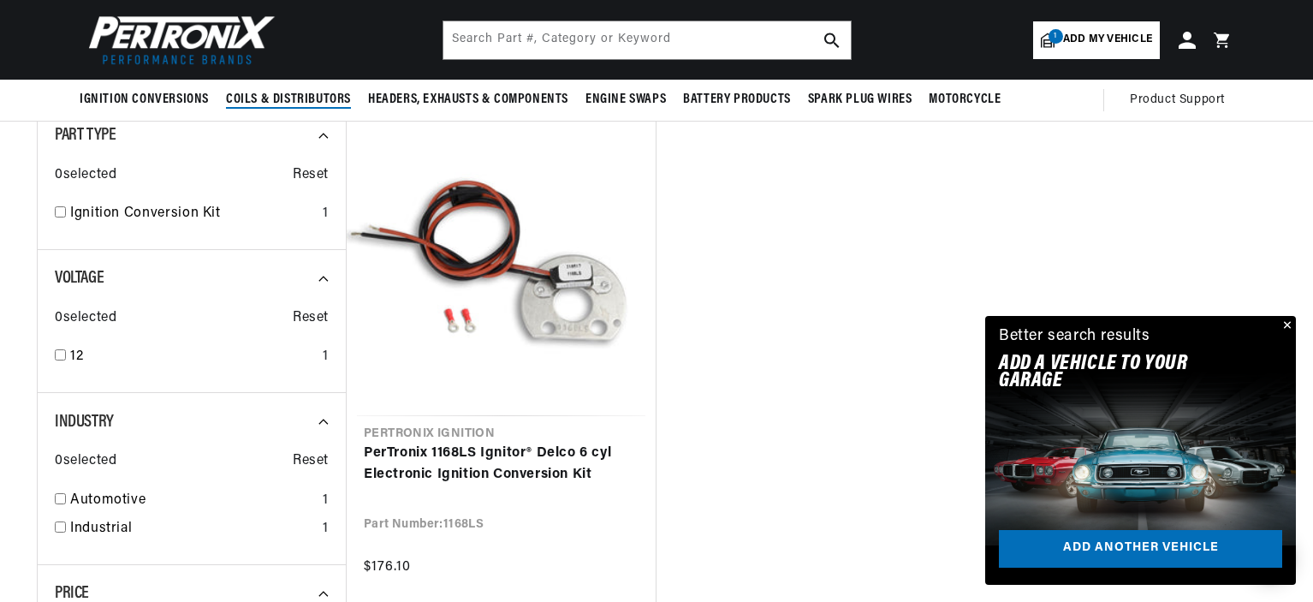
scroll to position [0, 1068]
click at [324, 100] on span "Coils & Distributors" at bounding box center [288, 100] width 125 height 18
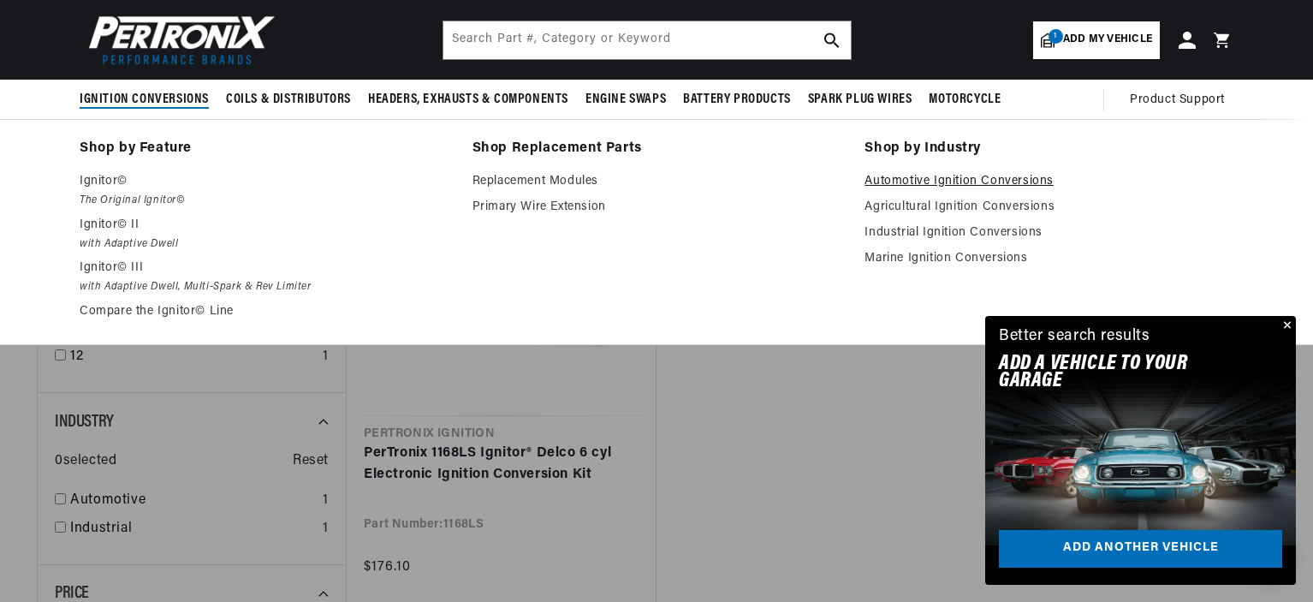
click at [898, 176] on link "Automotive Ignition Conversions" at bounding box center [1049, 181] width 369 height 21
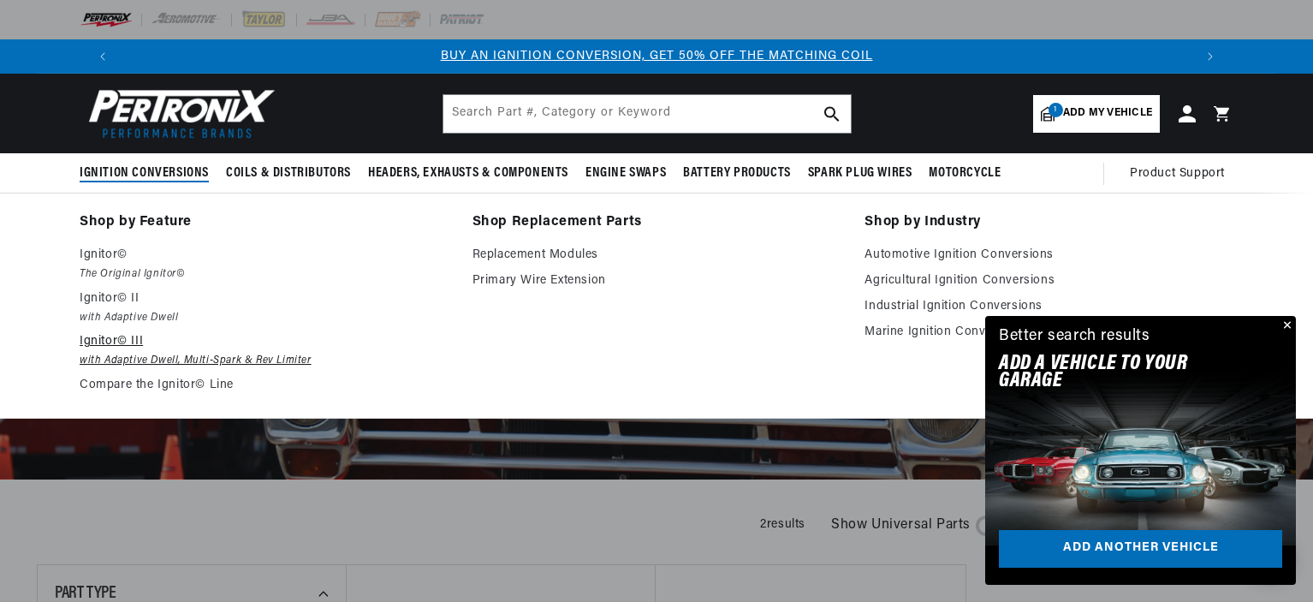
click at [134, 343] on p "Ignitor© III" at bounding box center [264, 341] width 369 height 21
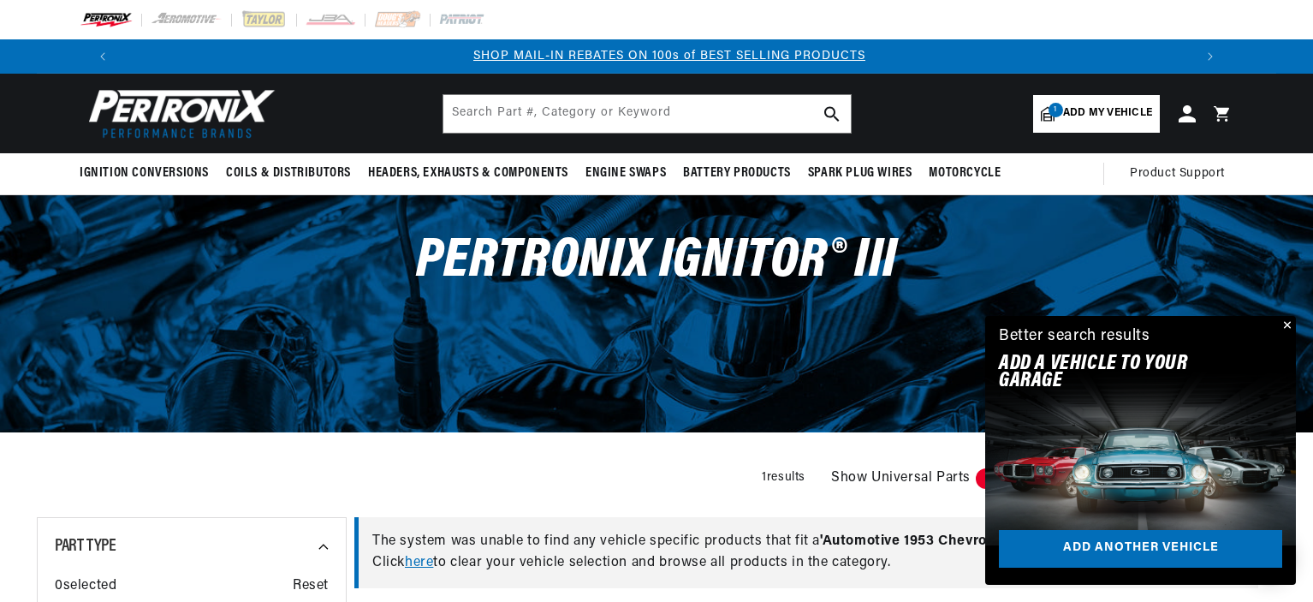
scroll to position [0, 1068]
click at [337, 318] on div "PerTronix Ignitor® III" at bounding box center [657, 270] width 1240 height 150
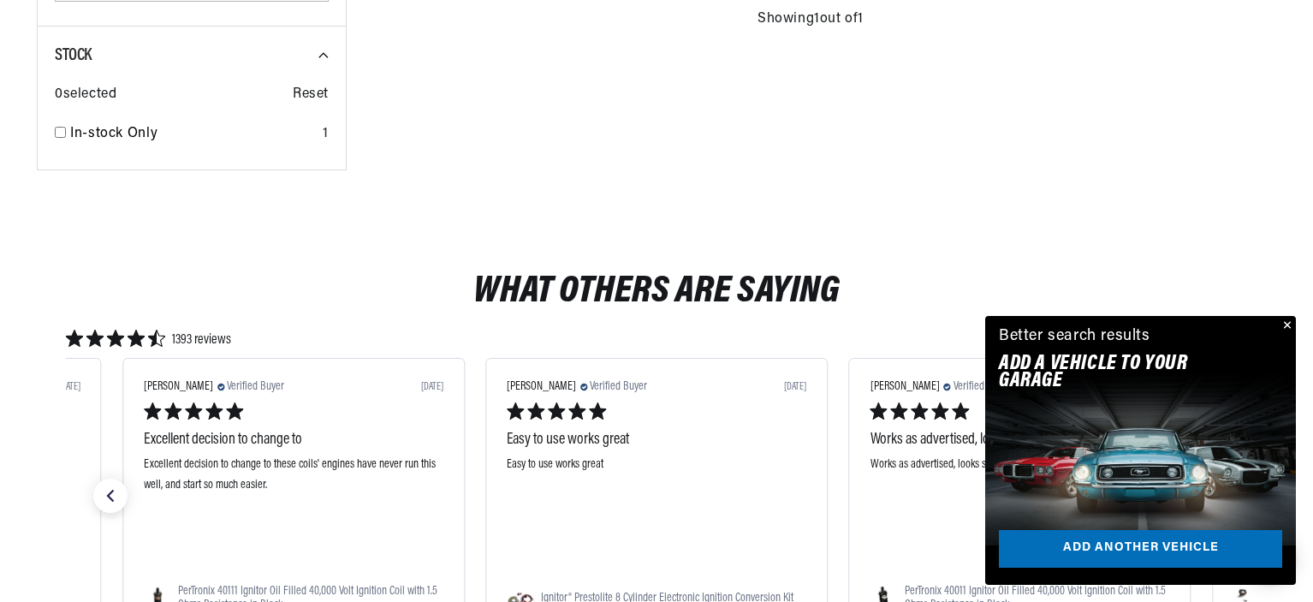
scroll to position [0, 0]
click at [1292, 324] on button "Close" at bounding box center [1286, 326] width 21 height 21
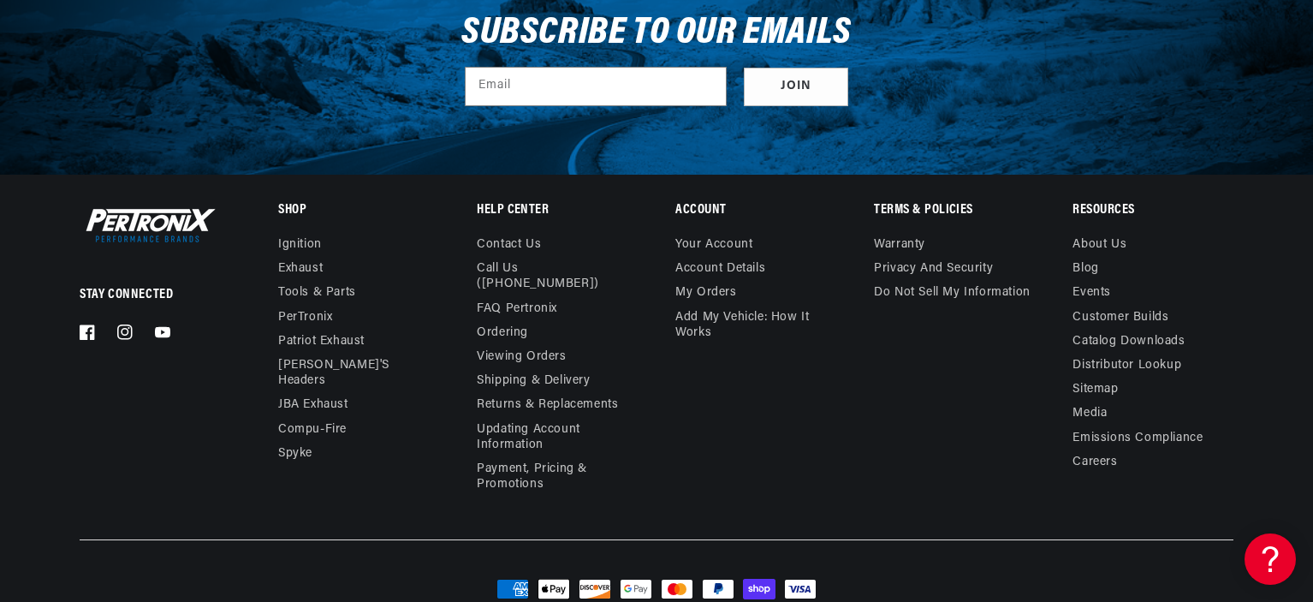
scroll to position [2911, 0]
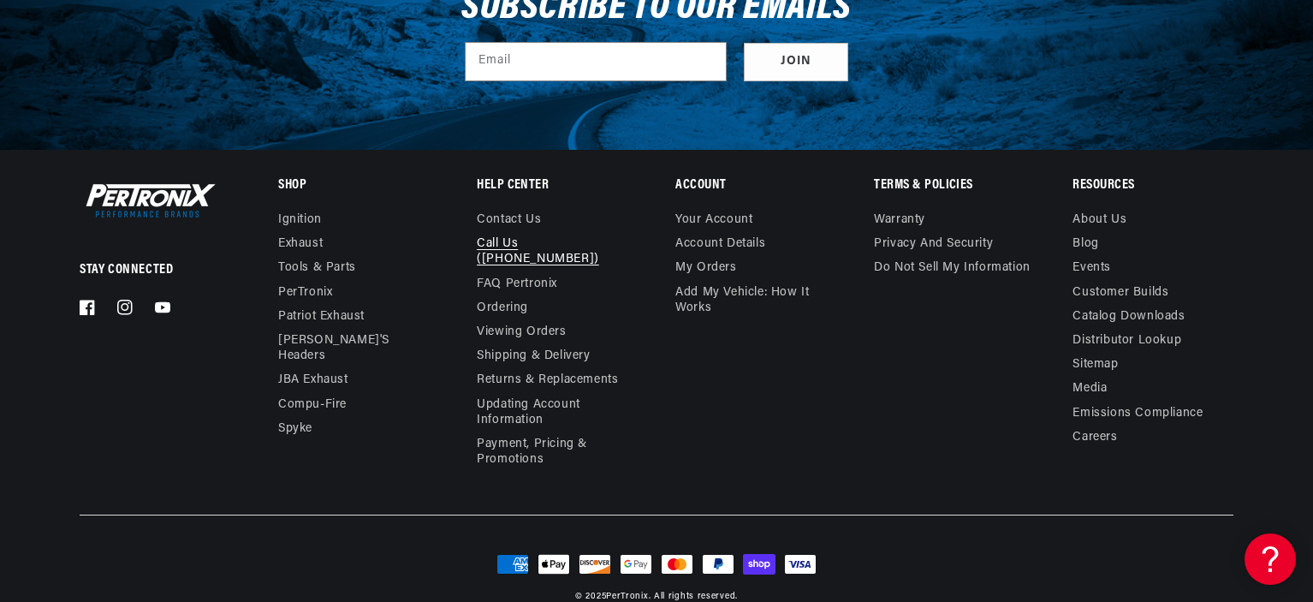
click at [500, 241] on link "Call Us ([PHONE_NUMBER])" at bounding box center [550, 251] width 147 height 39
click at [299, 215] on link "Ignition" at bounding box center [300, 222] width 44 height 20
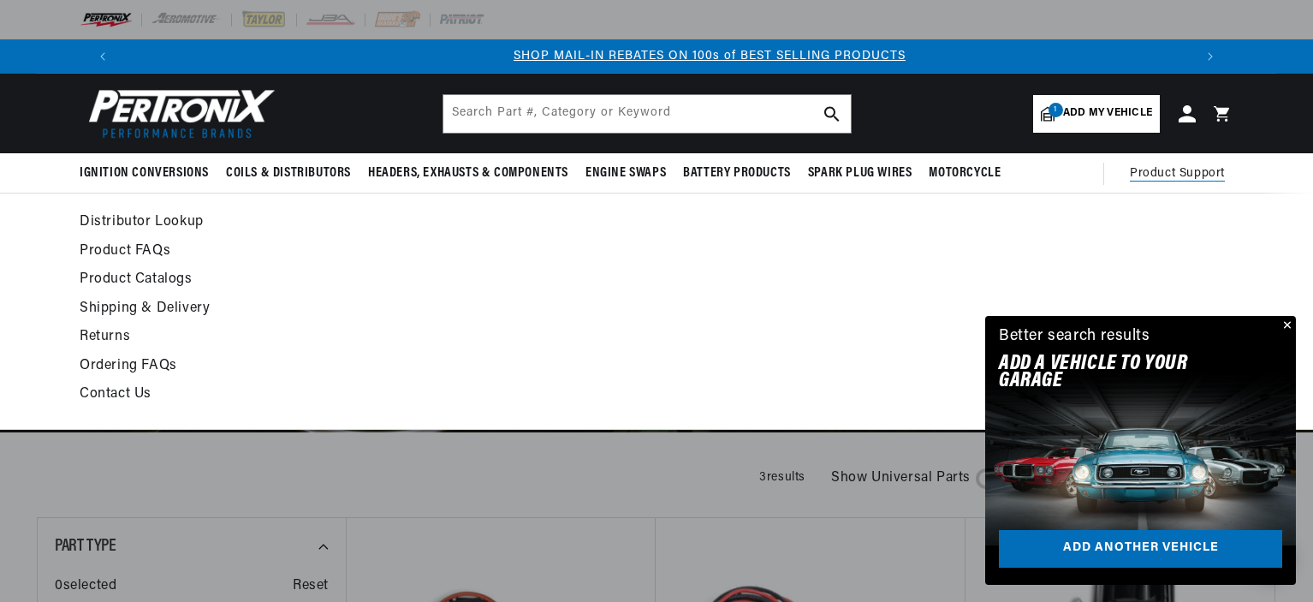
click at [1156, 171] on span "Product Support" at bounding box center [1177, 173] width 95 height 19
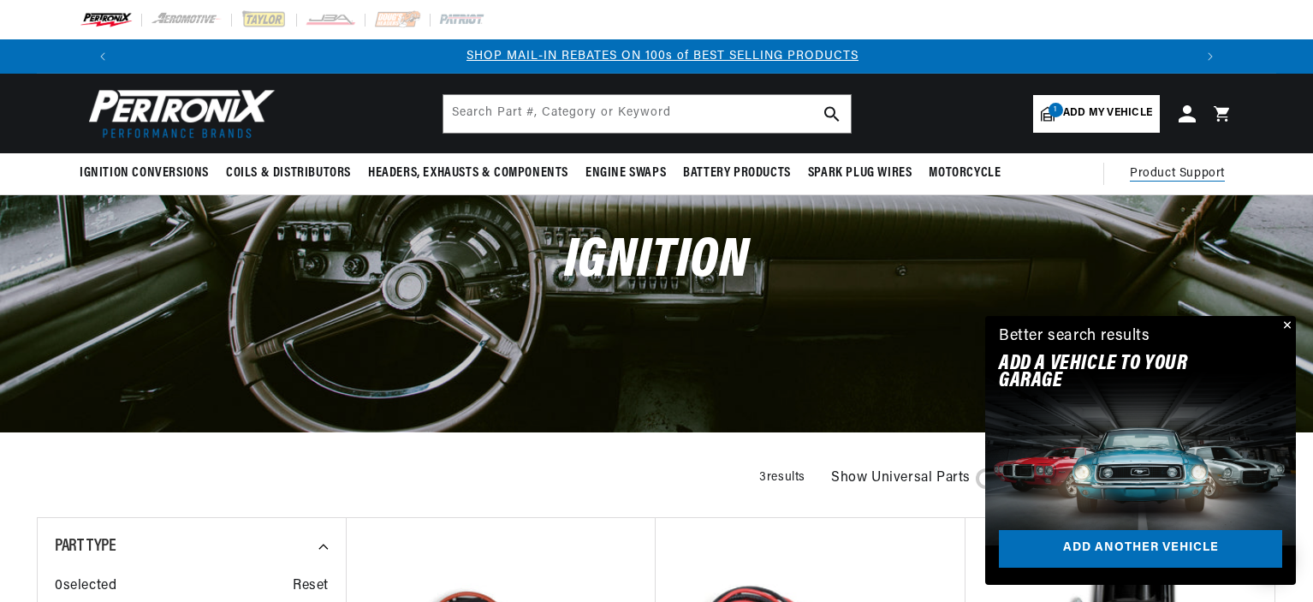
scroll to position [0, 1068]
click at [1156, 171] on span "Product Support" at bounding box center [1177, 173] width 95 height 19
click at [1284, 321] on button "Close" at bounding box center [1286, 326] width 21 height 21
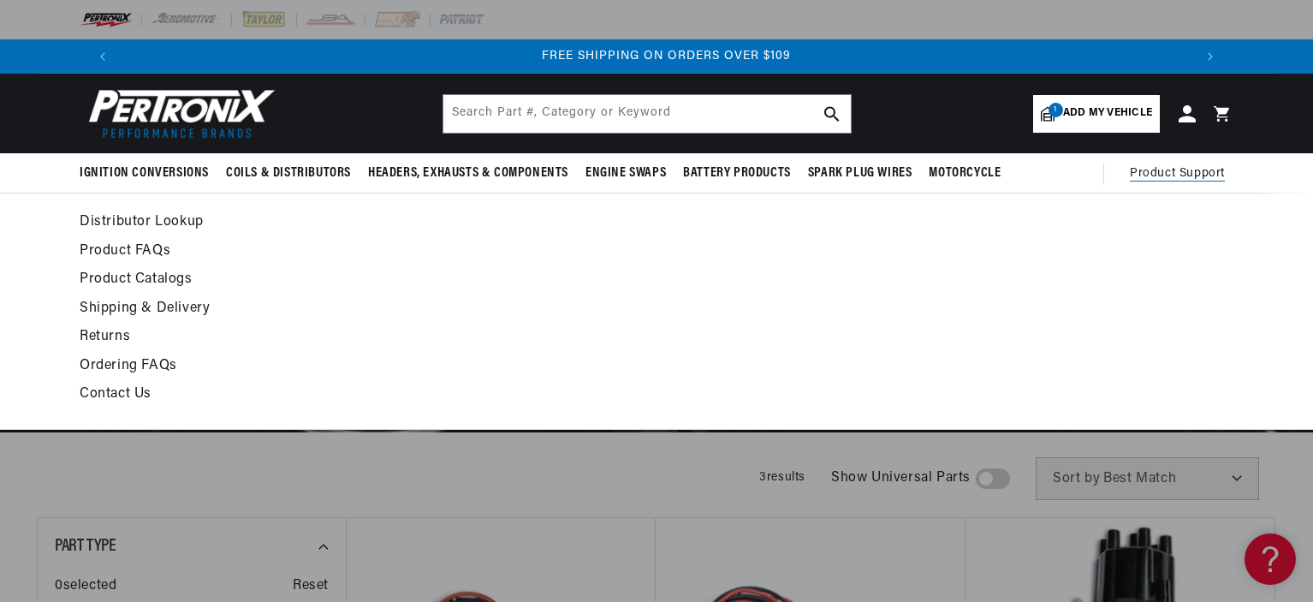
scroll to position [0, 2138]
click at [178, 222] on link "Distributor Lookup" at bounding box center [501, 223] width 842 height 24
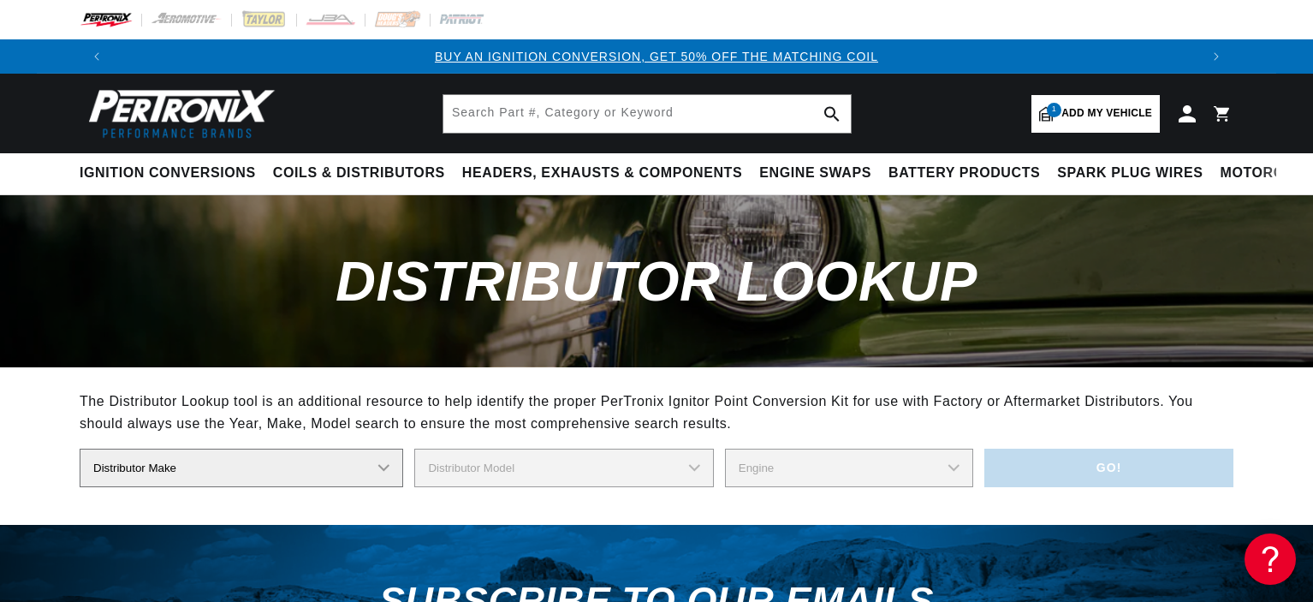
click at [386, 467] on select "Distributor Make Accel Aldon Autolite Bosch Century Chrysler Clark Colt Contine…" at bounding box center [242, 468] width 324 height 39
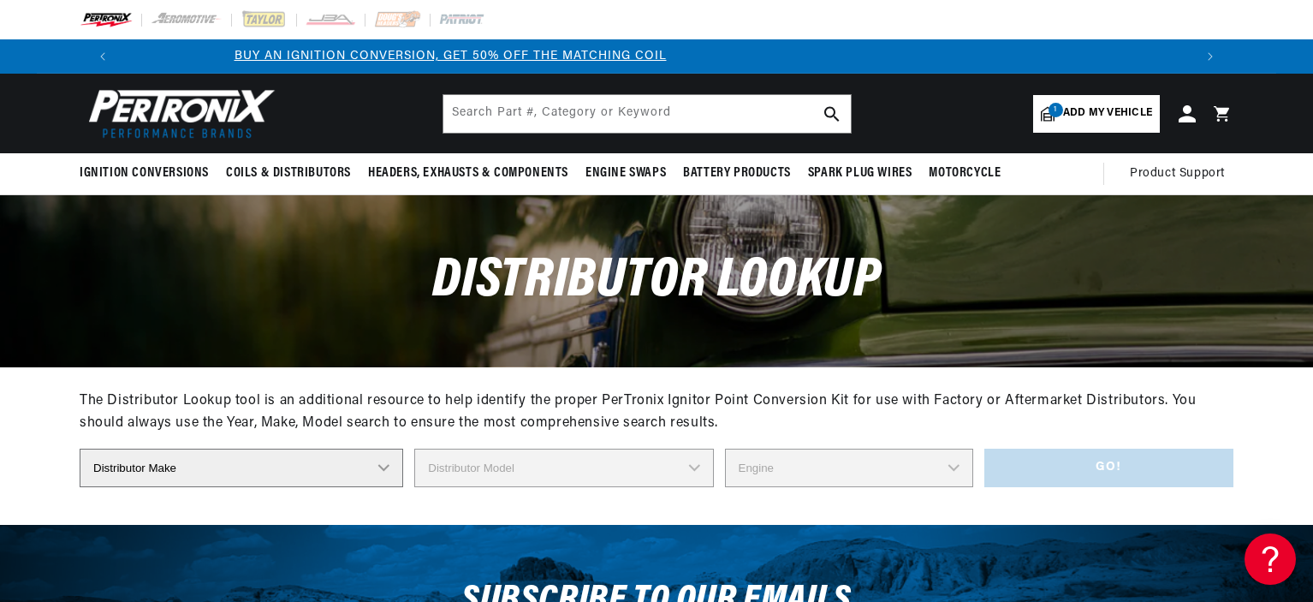
scroll to position [0, 672]
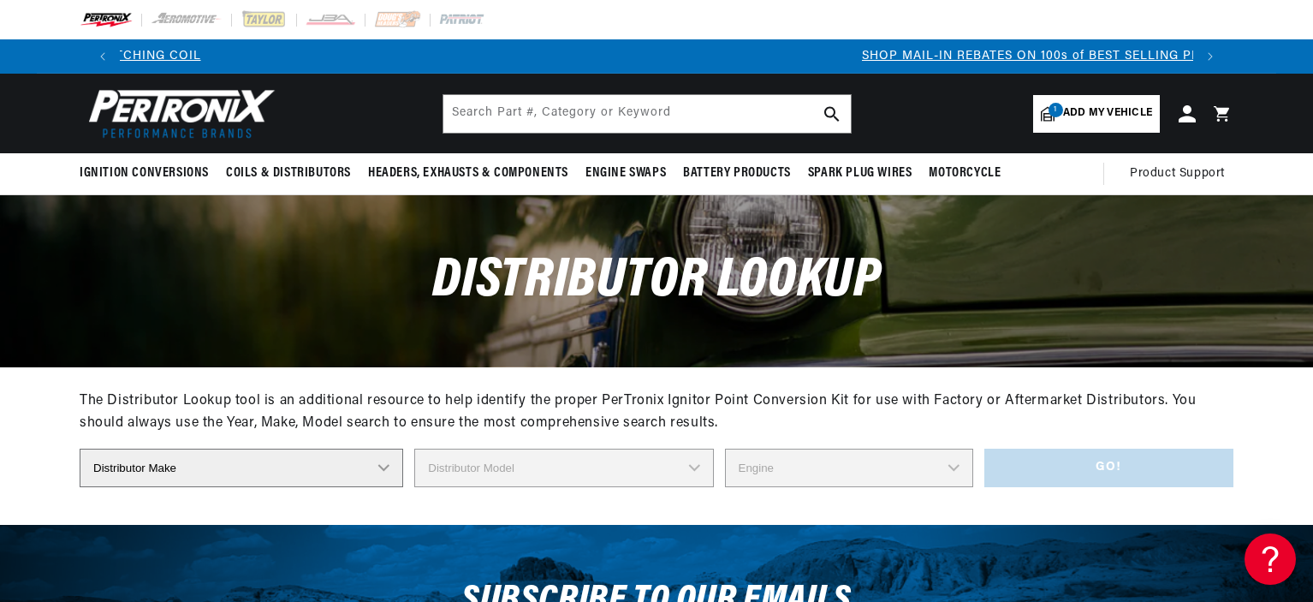
select select "Delco"
click at [80, 449] on select "Distributor Make Accel Aldon Autolite Bosch Century Chrysler Clark Colt Contine…" at bounding box center [242, 468] width 324 height 39
click at [695, 467] on select "Distributor Model" at bounding box center [563, 468] width 299 height 39
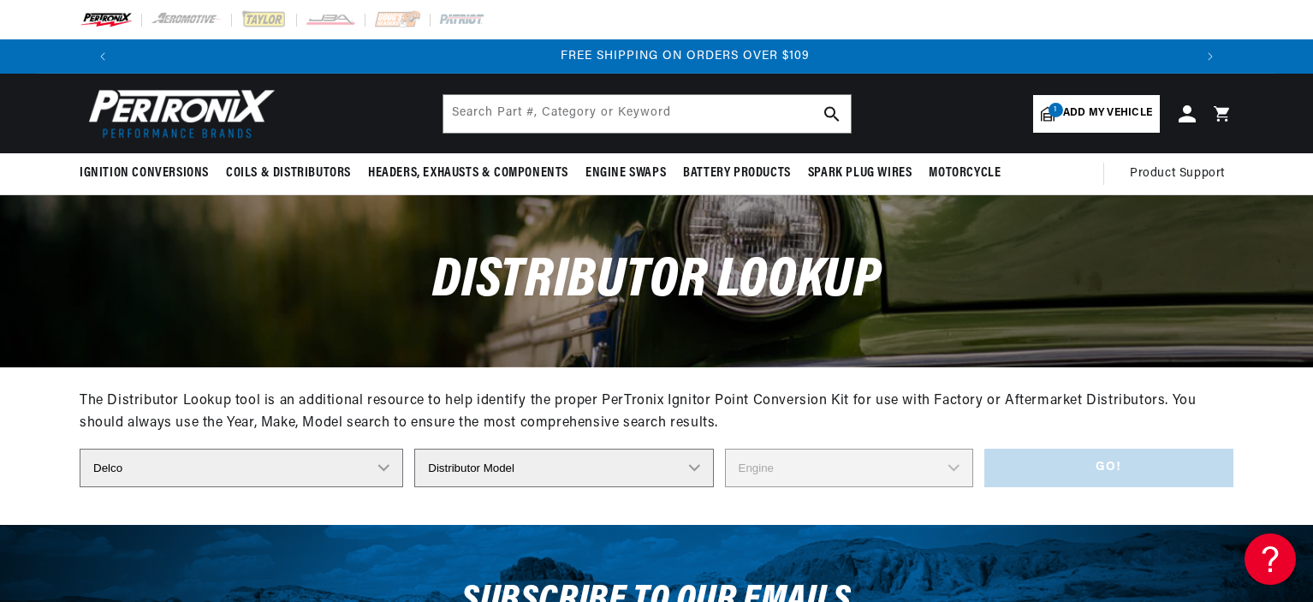
scroll to position [0, 2138]
click at [535, 485] on select "Distributor Model 660 661 663 4145 6490 30137 91415 383581 384258 795329 980156…" at bounding box center [563, 468] width 299 height 39
click at [521, 475] on select "Distributor Model 660 661 663 4145 6490 30137 91415 383581 384258 795329 980156…" at bounding box center [563, 468] width 299 height 39
click at [456, 464] on select "Distributor Model 660 661 663 4145 6490 30137 91415 383581 384258 795329 980156…" at bounding box center [563, 468] width 299 height 39
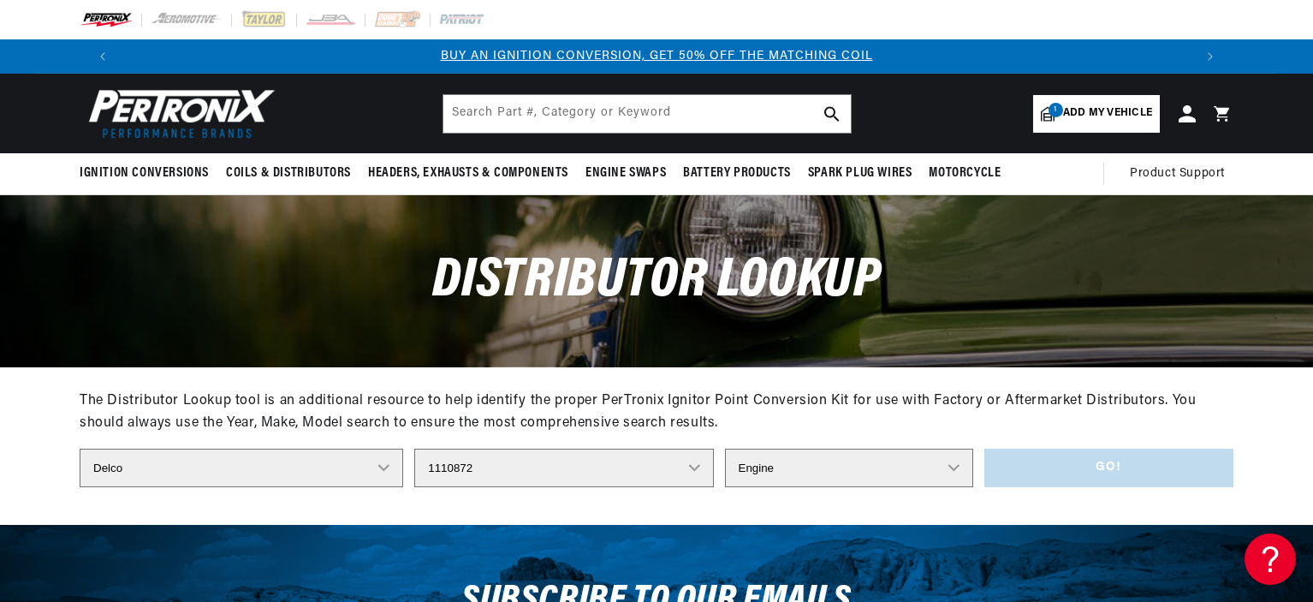
drag, startPoint x: 456, startPoint y: 464, endPoint x: 474, endPoint y: 466, distance: 18.1
click at [474, 466] on select "Distributor Model 660 661 663 4145 6490 30137 91415 383581 384258 795329 980156…" at bounding box center [563, 468] width 299 height 39
click at [695, 469] on select "Distributor Model 660 661 663 4145 6490 30137 91415 383581 384258 795329 980156…" at bounding box center [563, 468] width 299 height 39
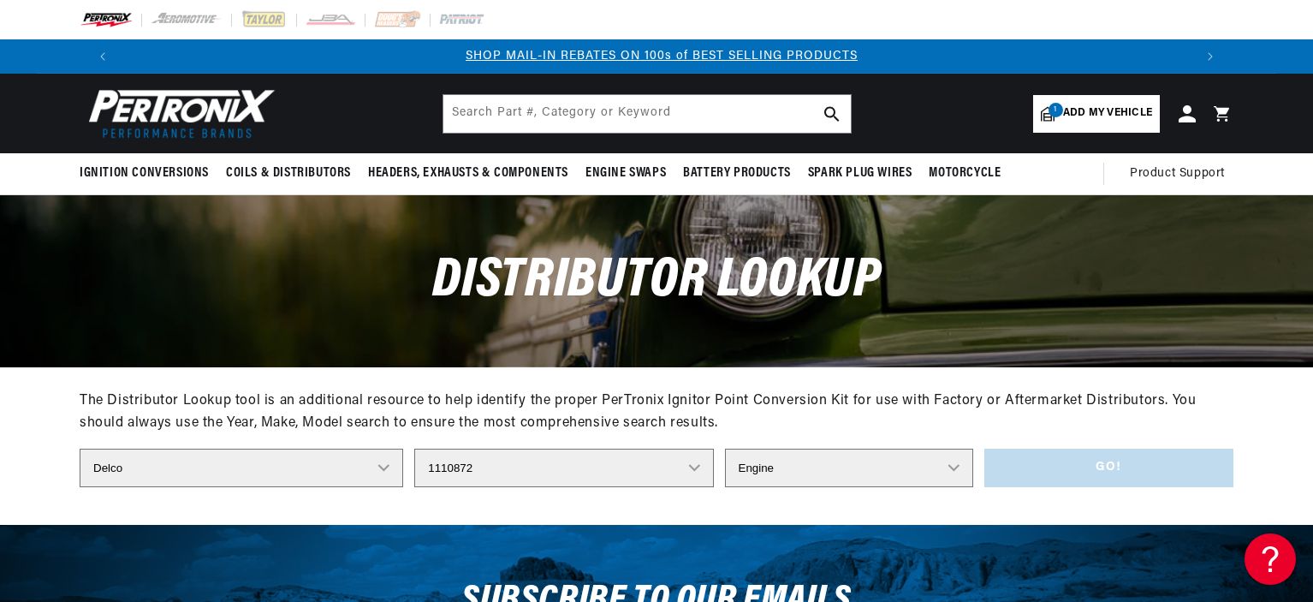
select select "1112363"
click at [819, 472] on select "Engine 8" at bounding box center [849, 468] width 248 height 39
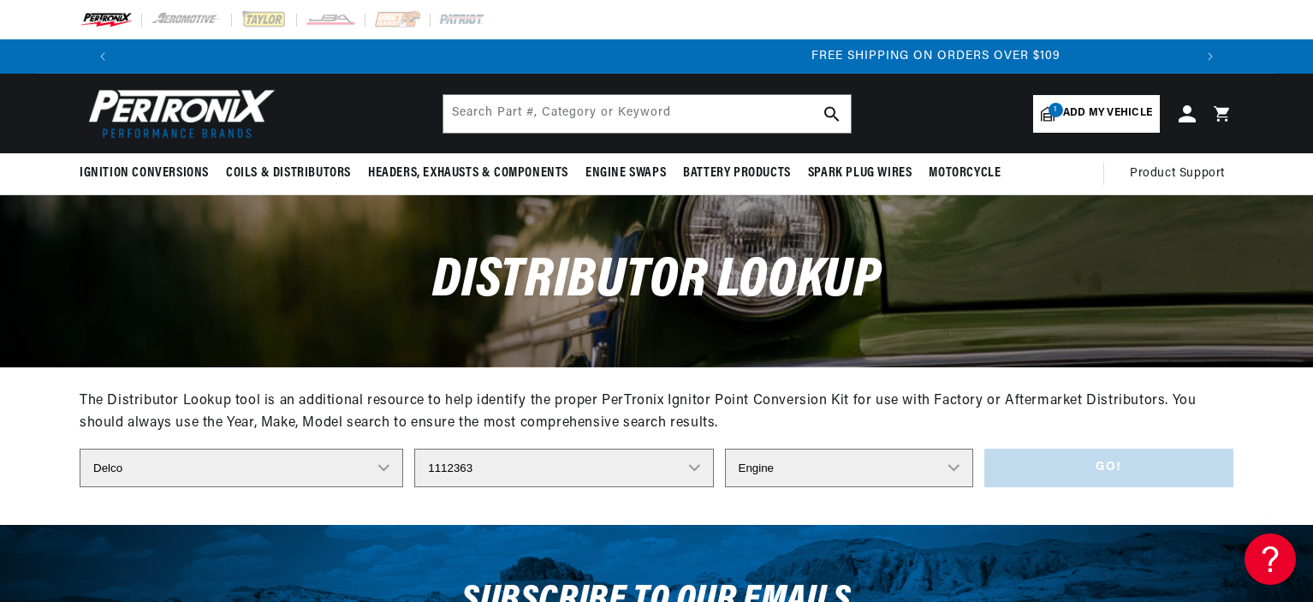
select select "6"
click at [725, 449] on select "Engine 6" at bounding box center [849, 468] width 248 height 39
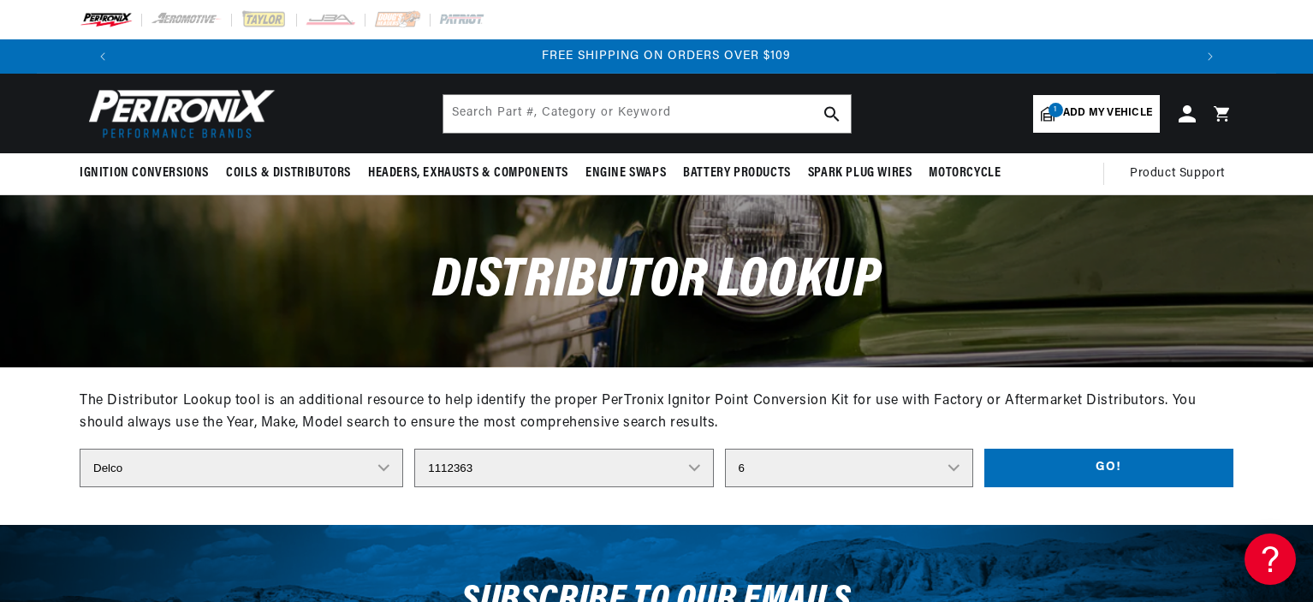
scroll to position [0, 2138]
click at [1099, 465] on button "Go!" at bounding box center [1109, 468] width 249 height 39
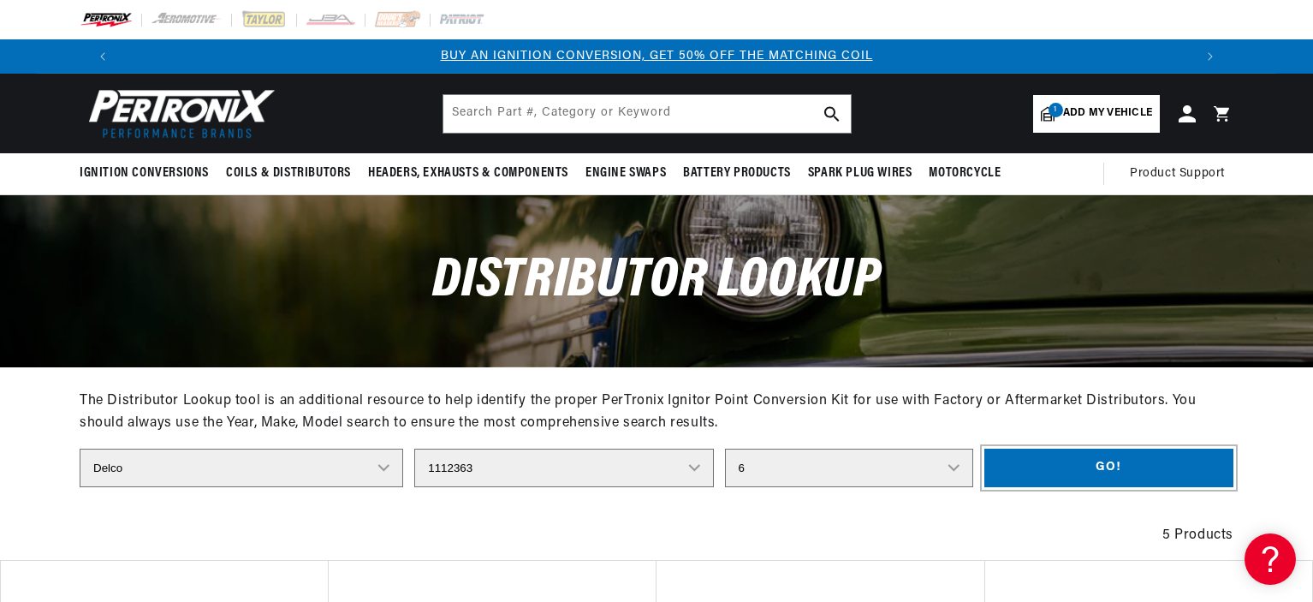
scroll to position [0, 0]
click at [1108, 462] on button "Go!" at bounding box center [1109, 468] width 249 height 39
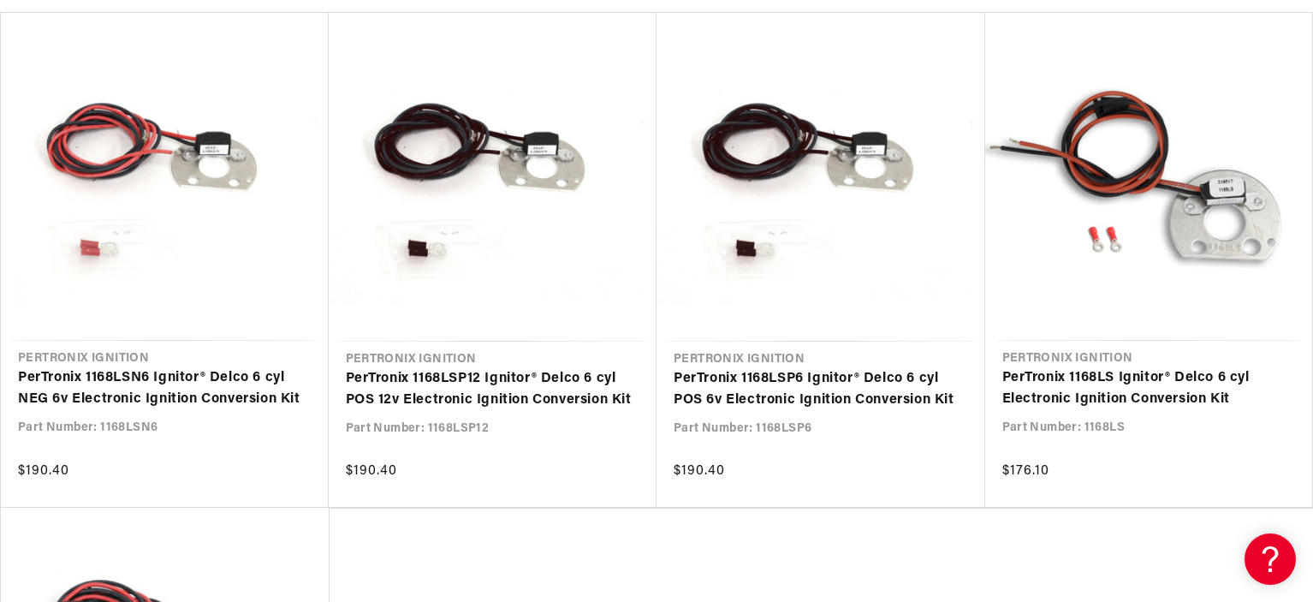
scroll to position [0, 12]
